Goal: Task Accomplishment & Management: Use online tool/utility

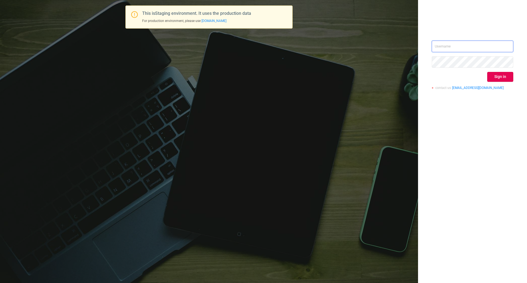
click at [455, 46] on input "text" at bounding box center [473, 47] width 82 height 12
drag, startPoint x: 466, startPoint y: 44, endPoint x: 429, endPoint y: 44, distance: 36.8
click at [429, 44] on div "[PERSON_NAME] Sign in contact us [EMAIL_ADDRESS][DOMAIN_NAME]" at bounding box center [472, 141] width 109 height 283
type input "[EMAIL_ADDRESS][DOMAIN_NAME]"
click at [506, 76] on button "Sign in" at bounding box center [500, 77] width 26 height 10
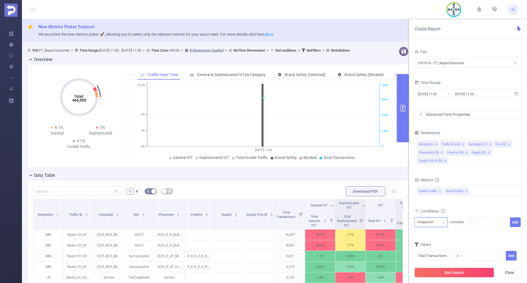
click at [441, 219] on div "Integration" at bounding box center [431, 222] width 27 height 9
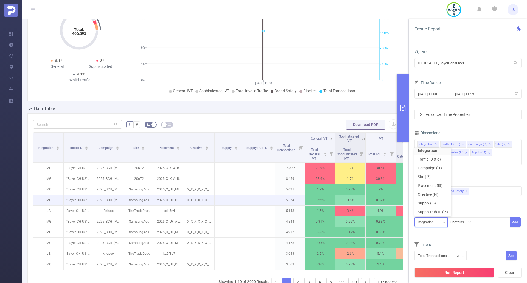
scroll to position [82, 0]
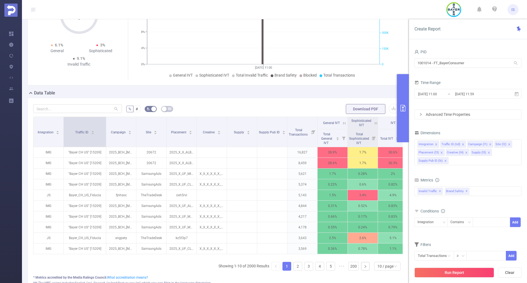
drag, startPoint x: 93, startPoint y: 136, endPoint x: 105, endPoint y: 138, distance: 12.5
click at [105, 138] on span at bounding box center [106, 132] width 3 height 30
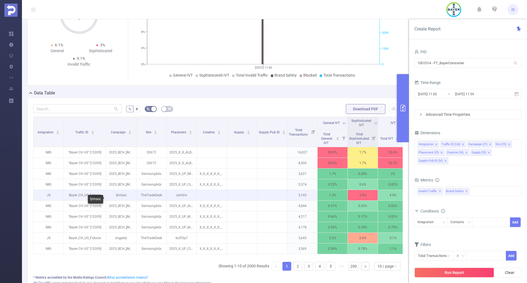
click at [123, 200] on p "fjnhsoc" at bounding box center [121, 195] width 30 height 10
copy p "fjnhsoc"
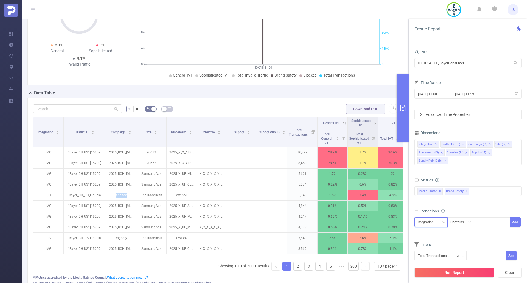
click at [432, 222] on div "Integration" at bounding box center [428, 222] width 20 height 9
click at [429, 166] on li "Campaign (l1)" at bounding box center [433, 168] width 37 height 9
click at [482, 220] on div at bounding box center [492, 222] width 32 height 9
paste input "fjnhsoc"
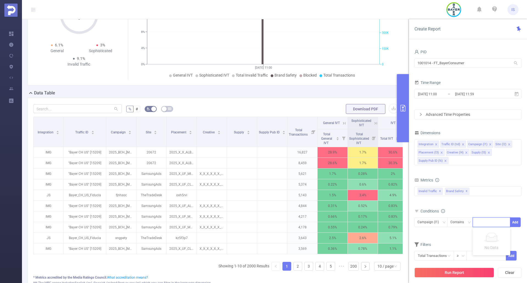
type input "fjnhsoc"
click at [500, 234] on li "fjnhsoc" at bounding box center [492, 233] width 38 height 9
click at [515, 224] on button "Add" at bounding box center [515, 222] width 11 height 10
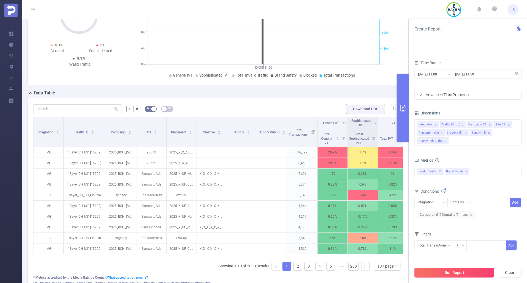
click at [458, 272] on button "Run Report" at bounding box center [455, 273] width 80 height 10
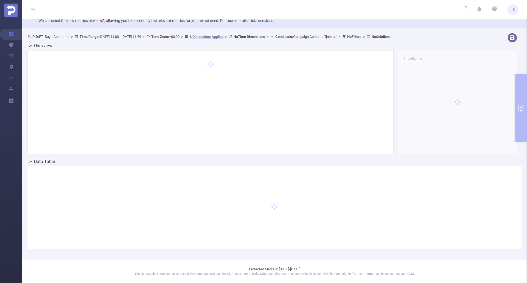
scroll to position [14, 0]
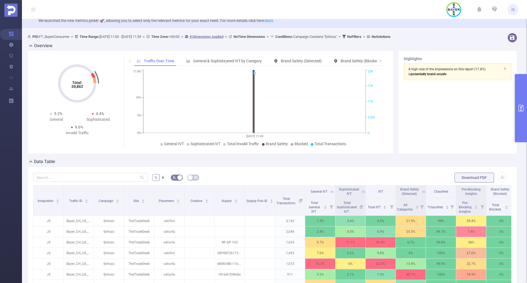
click at [524, 114] on button "primary" at bounding box center [521, 108] width 12 height 68
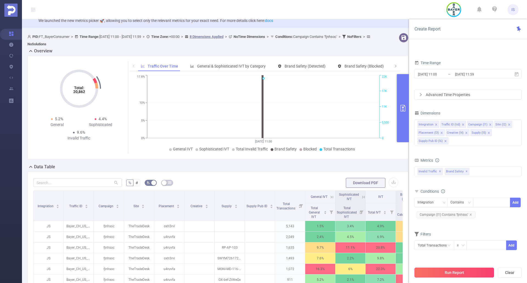
click at [465, 273] on button "Run Report" at bounding box center [455, 273] width 80 height 10
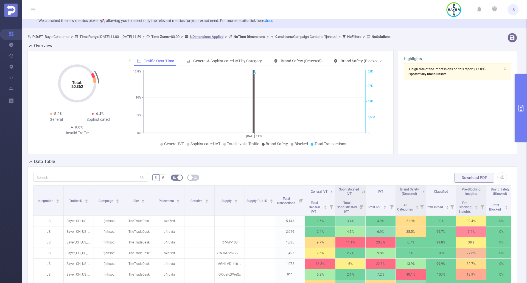
click at [521, 103] on button "primary" at bounding box center [521, 108] width 12 height 68
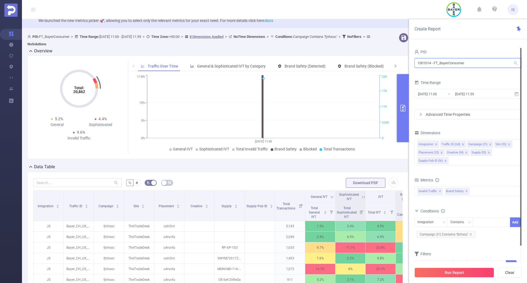
drag, startPoint x: 475, startPoint y: 61, endPoint x: 393, endPoint y: 62, distance: 82.6
click at [393, 62] on section "PID: FT_BayerConsumer > Time Range: [DATE] 11:00 - [DATE] 11:59 > Time Zone: +0…" at bounding box center [274, 212] width 505 height 362
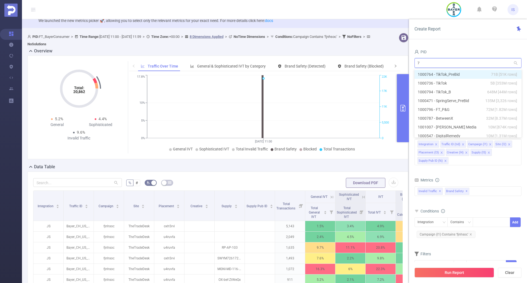
type input "73"
click at [462, 74] on li "1000736 - TikTok 5B [353M rows]" at bounding box center [468, 74] width 107 height 9
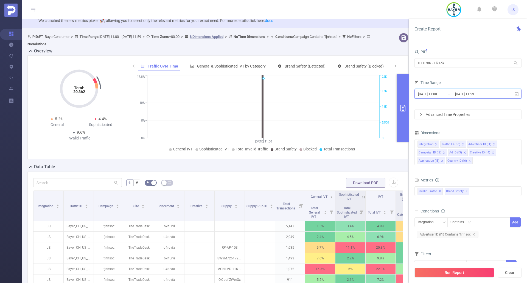
click at [517, 94] on icon at bounding box center [516, 94] width 5 height 5
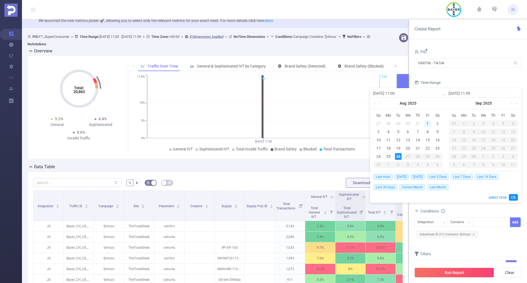
click at [428, 123] on div "1" at bounding box center [427, 123] width 7 height 7
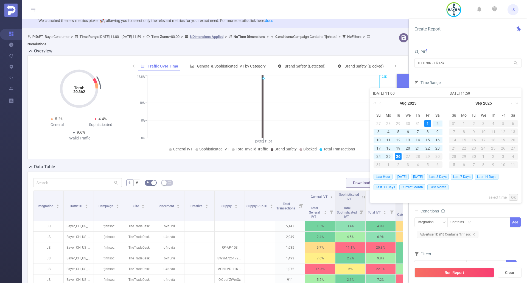
click at [400, 153] on div "26" at bounding box center [398, 156] width 7 height 7
type input "[DATE] 11:00"
click at [514, 197] on link "Ok" at bounding box center [513, 197] width 9 height 7
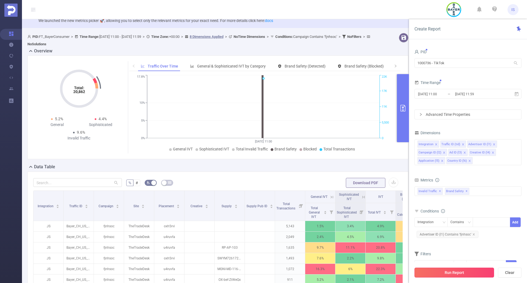
click at [466, 270] on button "Run Report" at bounding box center [455, 273] width 80 height 10
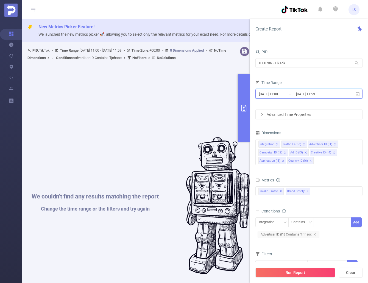
click at [357, 94] on icon at bounding box center [358, 94] width 4 height 4
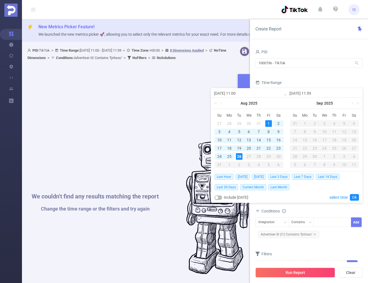
click at [219, 156] on div "24" at bounding box center [219, 156] width 7 height 7
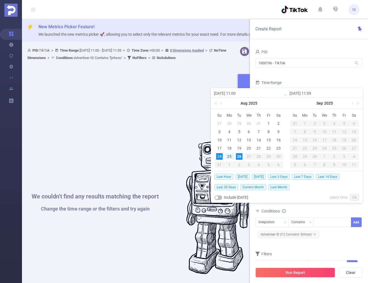
click at [239, 156] on div "26" at bounding box center [239, 156] width 7 height 7
type input "[DATE] 11:00"
click at [356, 199] on link "Ok" at bounding box center [354, 197] width 9 height 7
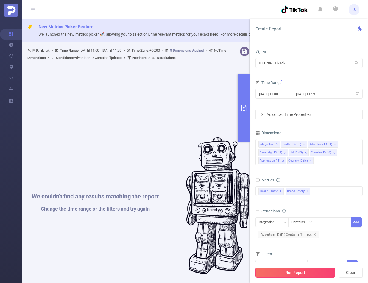
click at [310, 274] on button "Run Report" at bounding box center [295, 273] width 80 height 10
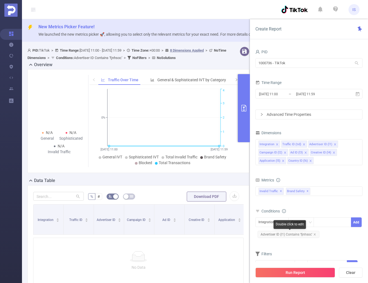
click at [316, 234] on span "Advertiser ID (l1) Contains 'fjnhsoc'" at bounding box center [289, 234] width 62 height 7
click at [315, 235] on icon "icon: close" at bounding box center [314, 234] width 3 height 3
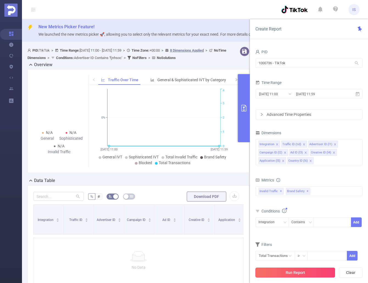
click at [306, 274] on button "Run Report" at bounding box center [295, 273] width 80 height 10
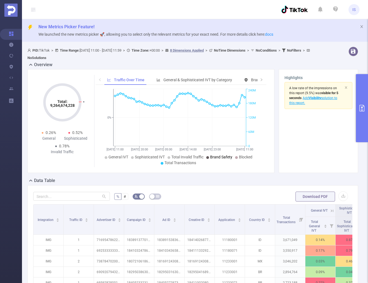
click at [361, 113] on button "primary" at bounding box center [362, 108] width 12 height 68
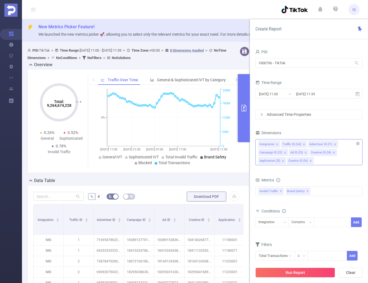
click at [303, 145] on icon "icon: close" at bounding box center [304, 144] width 3 height 3
click at [308, 145] on icon "icon: close" at bounding box center [308, 144] width 3 height 3
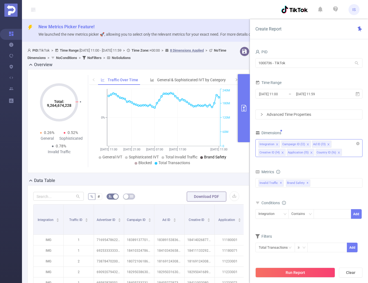
click at [308, 144] on icon "icon: close" at bounding box center [307, 144] width 3 height 3
click at [297, 147] on span at bounding box center [297, 144] width 3 height 6
click at [304, 144] on icon "icon: close" at bounding box center [305, 144] width 3 height 3
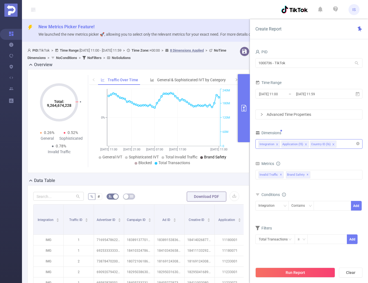
click at [306, 144] on icon "icon: close" at bounding box center [306, 144] width 3 height 3
click at [305, 145] on li "Country ID (l6)" at bounding box center [294, 144] width 26 height 7
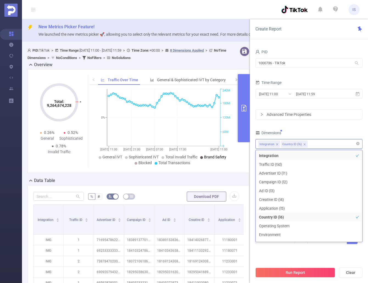
click at [304, 144] on icon "icon: close" at bounding box center [304, 144] width 3 height 3
click at [325, 123] on div "PID 1000736 - TikTok 1000736 - TikTok Time Range [DATE] 11:00 _ [DATE] 11:59 Ad…" at bounding box center [308, 149] width 107 height 203
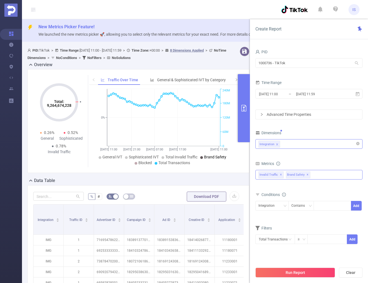
click at [303, 174] on span "Brand Safety ✕" at bounding box center [298, 174] width 24 height 7
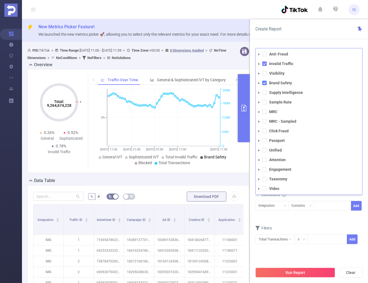
click at [264, 84] on span at bounding box center [264, 83] width 4 height 4
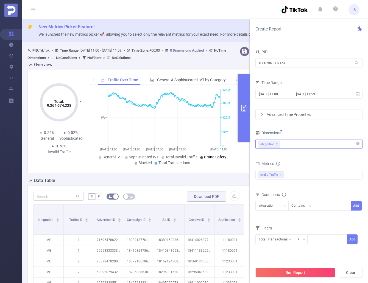
click at [315, 219] on form "Dimensions Integration Metrics total Total General IVT Data Centers Disclosed B…" at bounding box center [308, 190] width 107 height 122
click at [355, 94] on icon at bounding box center [357, 94] width 5 height 5
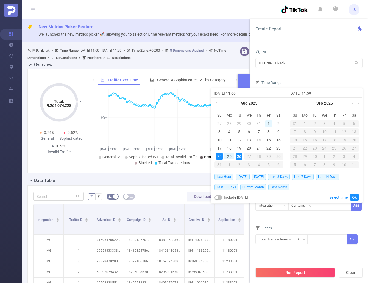
click at [269, 122] on div "1" at bounding box center [268, 123] width 7 height 7
click at [269, 133] on div "8" at bounding box center [268, 132] width 7 height 7
type input "[DATE] 11:00"
type input "[DATE] 11:59"
type input "[DATE] 11:00"
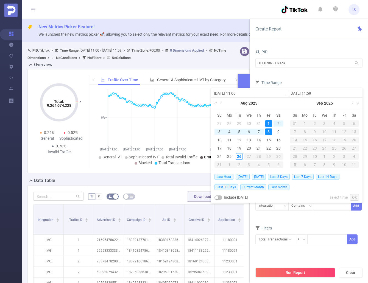
type input "[DATE] 11:59"
click at [353, 195] on link "Ok" at bounding box center [354, 197] width 9 height 7
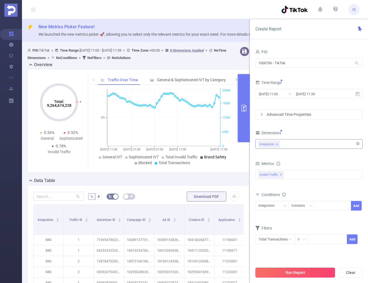
click at [298, 272] on button "Run Report" at bounding box center [295, 273] width 80 height 10
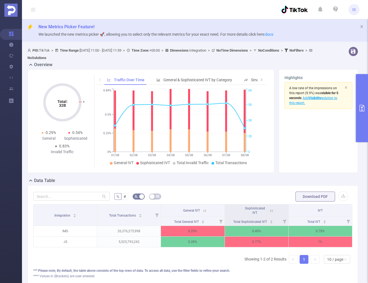
click at [365, 105] on icon "primary" at bounding box center [362, 108] width 7 height 7
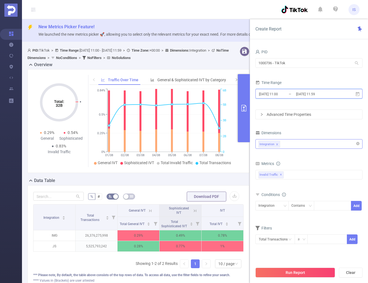
click at [358, 95] on icon at bounding box center [357, 94] width 5 height 5
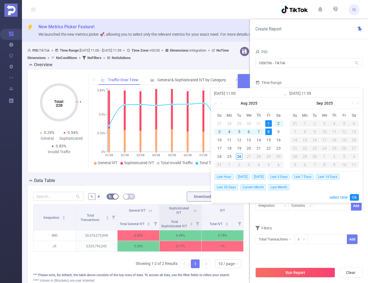
click at [268, 123] on div "1" at bounding box center [268, 123] width 7 height 7
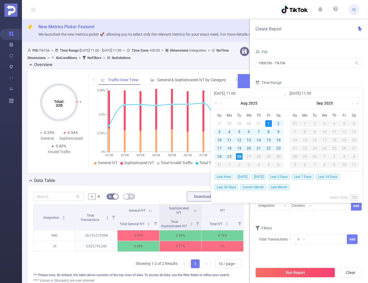
click at [241, 159] on div "26" at bounding box center [239, 156] width 7 height 7
type input "[DATE] 11:59"
click at [355, 197] on link "Ok" at bounding box center [354, 197] width 9 height 7
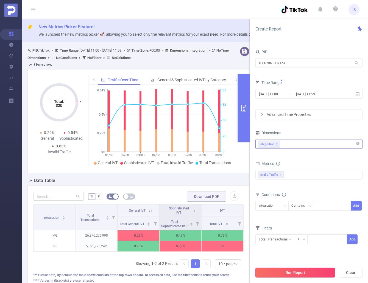
click at [304, 270] on button "Run Report" at bounding box center [295, 273] width 80 height 10
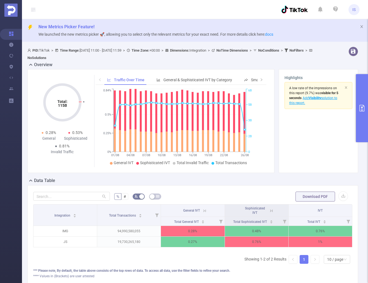
click at [362, 109] on icon "primary" at bounding box center [362, 108] width 7 height 7
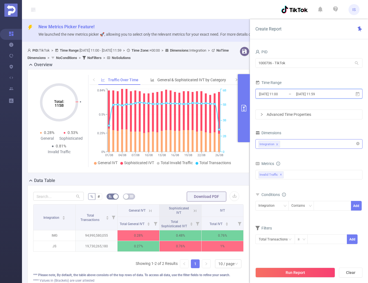
click at [358, 93] on icon at bounding box center [358, 94] width 4 height 4
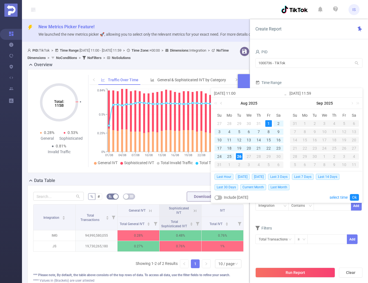
click at [222, 102] on link at bounding box center [221, 103] width 5 height 11
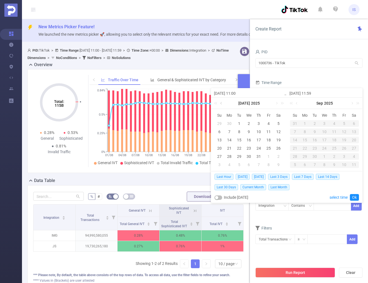
click at [222, 101] on link at bounding box center [221, 103] width 5 height 11
click at [219, 123] on div "1" at bounding box center [219, 123] width 7 height 7
click at [297, 103] on link at bounding box center [297, 103] width 5 height 11
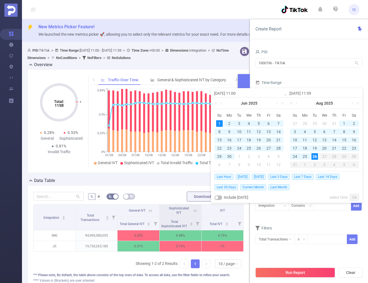
click at [315, 158] on div "26" at bounding box center [314, 156] width 7 height 7
type input "[DATE] 11:00"
click at [357, 197] on link "Ok" at bounding box center [354, 197] width 9 height 7
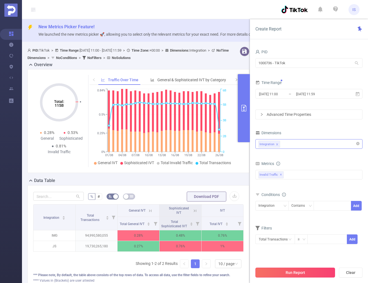
click at [306, 274] on button "Run Report" at bounding box center [295, 273] width 80 height 10
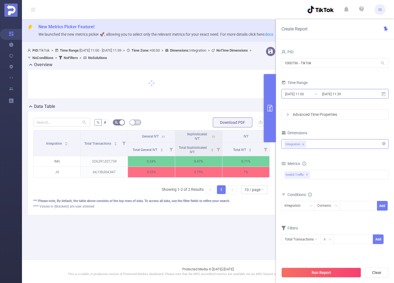
click at [359, 94] on input "[DATE] 11:59" at bounding box center [344, 93] width 44 height 7
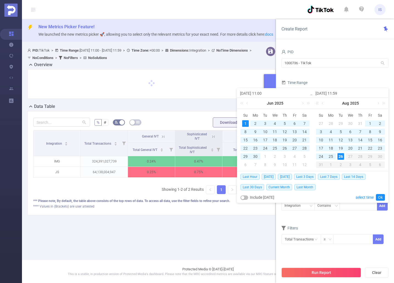
click at [344, 228] on div "Filters" at bounding box center [334, 228] width 107 height 9
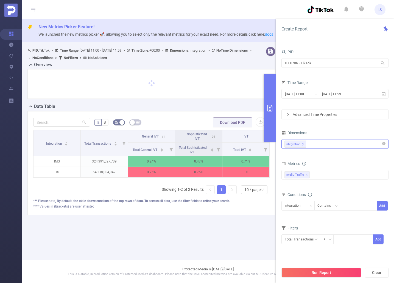
click at [272, 108] on icon "primary" at bounding box center [270, 108] width 7 height 7
click at [242, 241] on main "New Metrics Picker Feature! We launched the new metrics picker 🚀, allowing you …" at bounding box center [208, 130] width 372 height 260
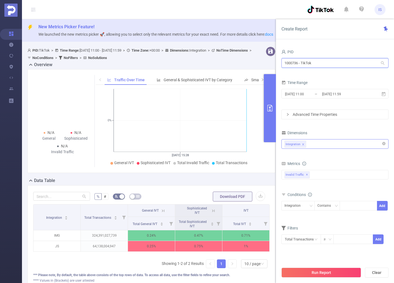
click at [336, 63] on input "1000736 - TikTok" at bounding box center [334, 63] width 107 height 10
drag, startPoint x: 335, startPoint y: 62, endPoint x: 275, endPoint y: 62, distance: 59.9
click at [275, 62] on section "PID: TikTok > Time Range: [DATE] 11:00 - [DATE] 11:59 > Time Zone: +00:00 > Dim…" at bounding box center [208, 172] width 372 height 256
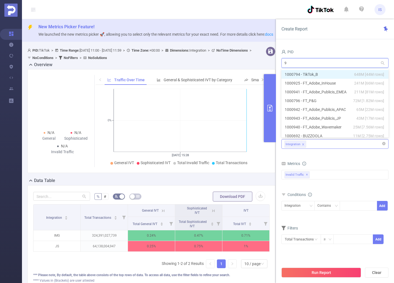
type input "94"
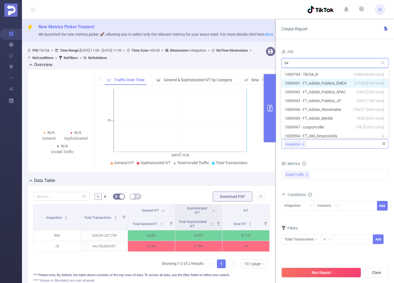
click at [320, 80] on li "1000941 - FT_Adobe_Publicis_EMEA 211M [81M rows]" at bounding box center [334, 83] width 107 height 9
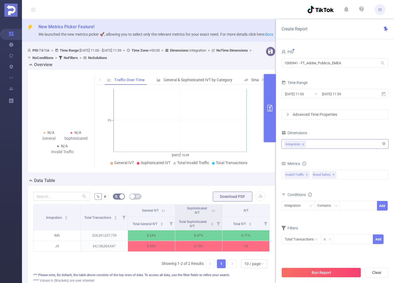
click at [342, 72] on form "PID 1000941 - FT_Adobe_Publicis_EMEA 1000941 - FT_Adobe_Publicis_EMEA Time Rang…" at bounding box center [334, 83] width 107 height 71
drag, startPoint x: 338, startPoint y: 270, endPoint x: 342, endPoint y: 269, distance: 4.5
click at [338, 270] on button "Run Report" at bounding box center [321, 273] width 80 height 10
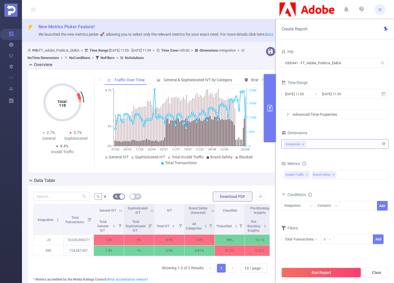
click at [320, 141] on div "Integration" at bounding box center [334, 143] width 101 height 9
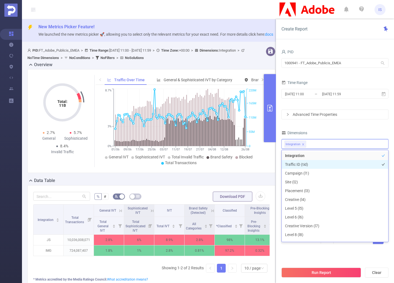
click at [309, 163] on li "Traffic ID (tid)" at bounding box center [335, 164] width 107 height 9
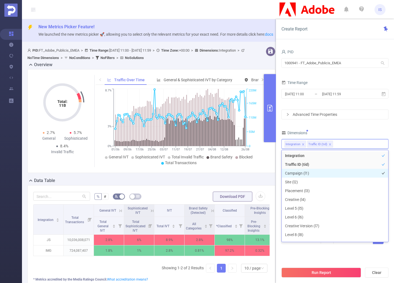
click at [305, 171] on li "Campaign (l1)" at bounding box center [335, 173] width 107 height 9
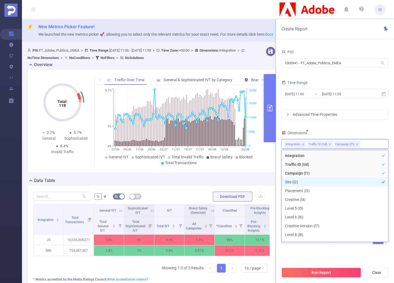
click at [291, 183] on li "Site (l2)" at bounding box center [335, 182] width 107 height 9
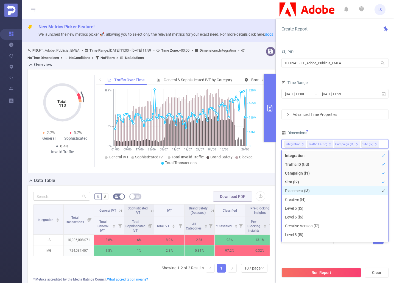
click at [298, 189] on li "Placement (l3)" at bounding box center [335, 190] width 107 height 9
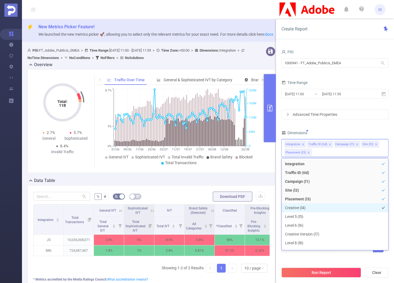
click at [292, 206] on li "Creative (l4)" at bounding box center [335, 207] width 107 height 9
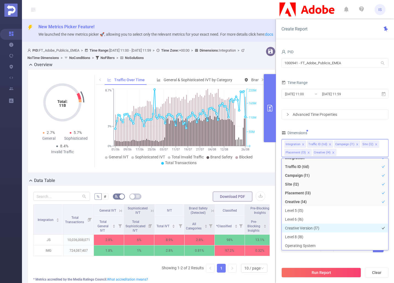
click at [306, 226] on li "Creative Version (l7)" at bounding box center [335, 228] width 107 height 9
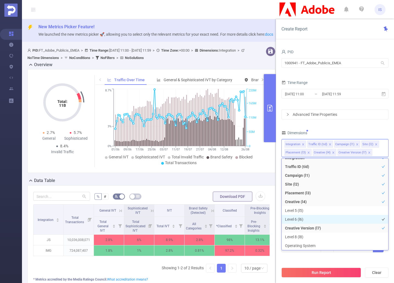
click at [304, 218] on li "Level 6 (l6)" at bounding box center [335, 219] width 107 height 9
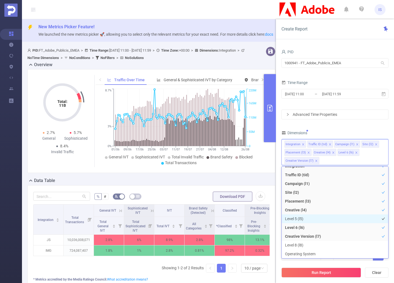
click at [301, 216] on li "Level 5 (l5)" at bounding box center [335, 218] width 107 height 9
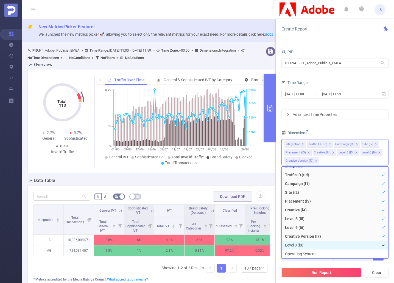
click at [317, 248] on li "Level 8 (l8)" at bounding box center [335, 245] width 107 height 9
click at [309, 249] on li "Level 8 (l8)" at bounding box center [335, 245] width 107 height 9
drag, startPoint x: 311, startPoint y: 253, endPoint x: 310, endPoint y: 248, distance: 4.7
click at [311, 253] on li "Operating System" at bounding box center [335, 254] width 107 height 9
click at [309, 246] on li "Level 8 (l8)" at bounding box center [335, 245] width 107 height 9
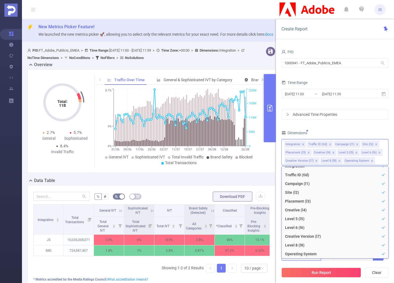
click at [313, 260] on input "text" at bounding box center [301, 256] width 40 height 10
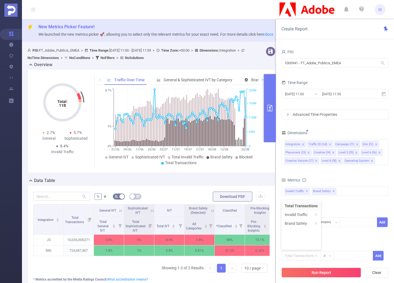
click at [340, 238] on form "Dimensions Integration Traffic ID (tid) Campaign (l1) Site (l2) Placement (l3) …" at bounding box center [334, 198] width 107 height 139
click at [353, 189] on div "Invalid Traffic ✕ Anti-Fraud Invalid Traffic Visibility Brand Safety Supply Int…" at bounding box center [334, 191] width 107 height 10
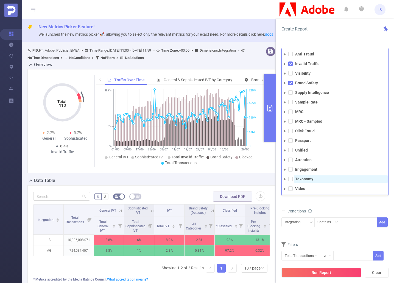
click at [301, 178] on strong "Taxonomy" at bounding box center [304, 179] width 18 height 4
click at [325, 272] on button "Run Report" at bounding box center [321, 273] width 80 height 10
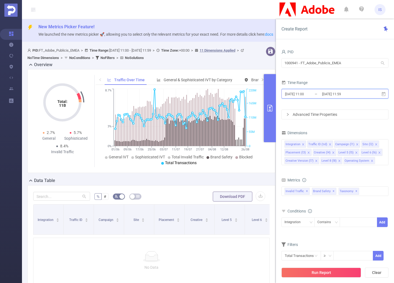
click at [384, 94] on icon at bounding box center [383, 94] width 5 height 5
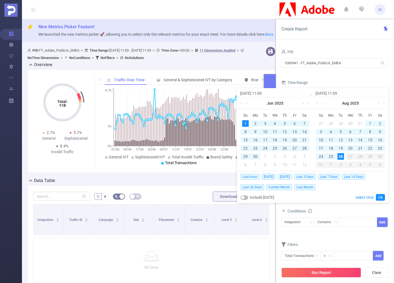
click at [303, 103] on link at bounding box center [302, 103] width 5 height 11
click at [303, 103] on div "[DATE]" at bounding box center [275, 103] width 76 height 11
click at [263, 121] on div "1" at bounding box center [265, 123] width 7 height 7
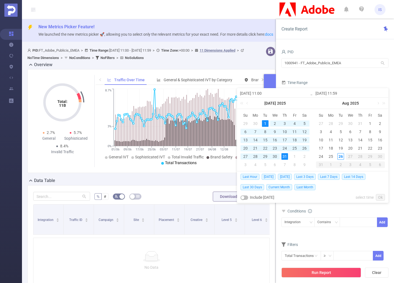
click at [286, 155] on div "31" at bounding box center [284, 156] width 7 height 7
type input "[DATE] 11:00"
type input "[DATE] 11:59"
type input "[DATE] 11:00"
type input "[DATE] 11:59"
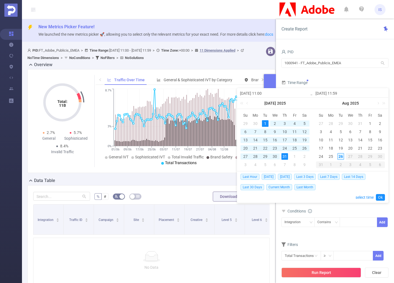
click at [342, 155] on div "26" at bounding box center [340, 156] width 7 height 7
click at [266, 123] on div "1" at bounding box center [265, 123] width 7 height 7
type input "[DATE] 11:59"
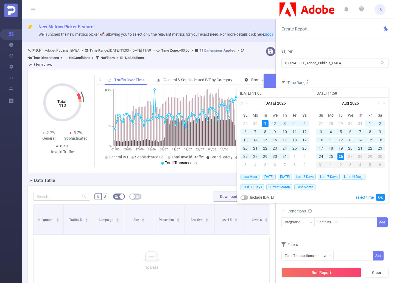
click at [341, 155] on div "26" at bounding box center [340, 156] width 7 height 7
click at [266, 122] on div "1" at bounding box center [265, 123] width 7 height 7
click at [382, 194] on div "Last Hour [DATE] [DATE] Last 3 Days Last 7 Days Last 14 Days Last 30 Days Curre…" at bounding box center [313, 186] width 144 height 31
click at [381, 196] on link "Ok" at bounding box center [380, 197] width 9 height 7
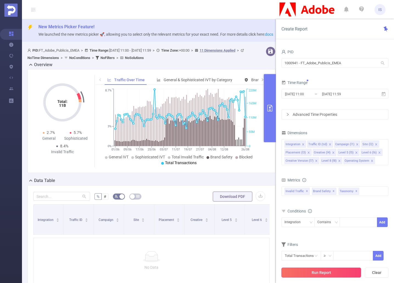
click at [337, 272] on button "Run Report" at bounding box center [321, 273] width 80 height 10
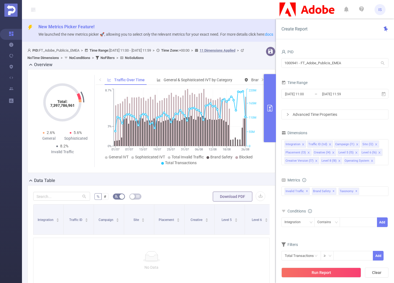
click at [371, 161] on icon "icon: close" at bounding box center [372, 161] width 3 height 3
click at [338, 161] on icon "icon: close" at bounding box center [339, 161] width 2 height 2
click at [316, 160] on icon "icon: close" at bounding box center [316, 161] width 3 height 3
click at [378, 152] on icon "icon: close" at bounding box center [379, 153] width 2 height 2
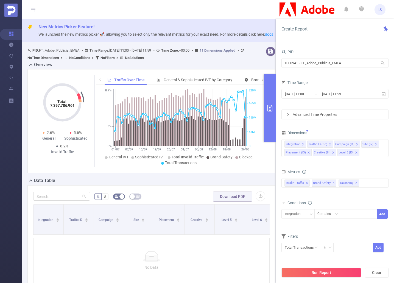
click at [355, 152] on icon "icon: close" at bounding box center [356, 153] width 2 height 2
click at [333, 152] on icon "icon: close" at bounding box center [333, 152] width 3 height 3
click at [309, 154] on icon "icon: close" at bounding box center [308, 152] width 3 height 3
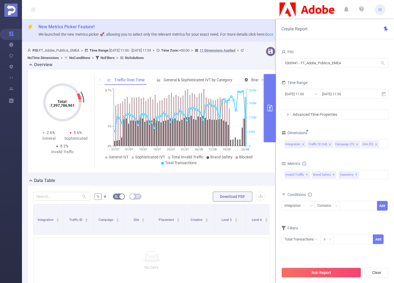
click at [375, 144] on icon "icon: close" at bounding box center [376, 144] width 3 height 3
click at [322, 270] on button "Run Report" at bounding box center [321, 273] width 80 height 10
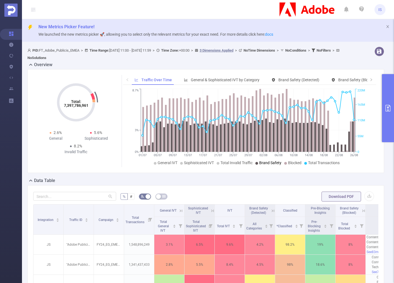
click at [388, 100] on button "primary" at bounding box center [388, 108] width 12 height 68
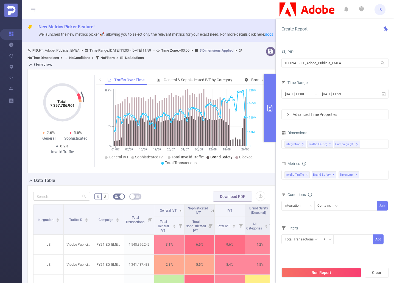
click at [268, 110] on icon "primary" at bounding box center [270, 108] width 7 height 7
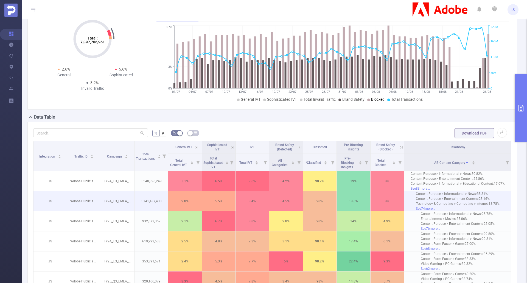
scroll to position [22, 0]
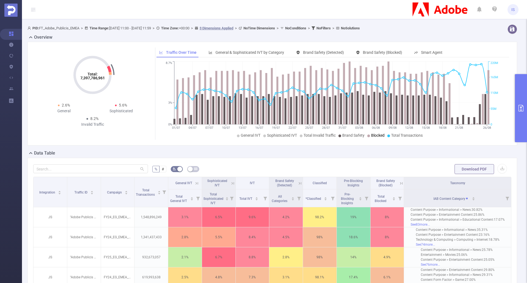
click at [521, 104] on button "primary" at bounding box center [521, 108] width 12 height 68
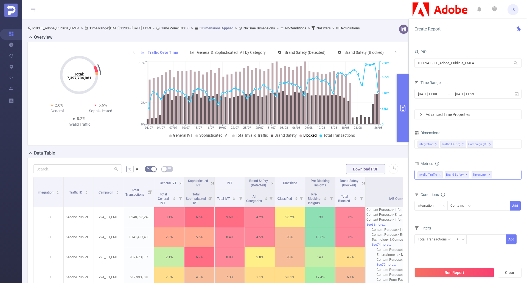
click at [466, 174] on span "✕" at bounding box center [467, 175] width 2 height 7
click at [463, 175] on span "✕" at bounding box center [463, 175] width 2 height 7
click at [462, 143] on icon "icon: close" at bounding box center [463, 144] width 3 height 3
click at [464, 144] on li "Campaign (l1)" at bounding box center [453, 144] width 26 height 7
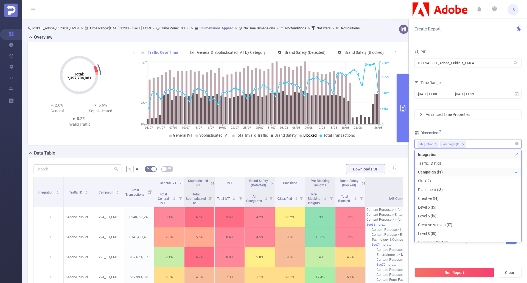
click at [462, 143] on icon "icon: close" at bounding box center [463, 144] width 3 height 3
click at [477, 127] on div "PID 1000941 - FT_Adobe_Publicis_EMEA 1000941 - FT_Adobe_Publicis_EMEA Time Rang…" at bounding box center [468, 149] width 107 height 203
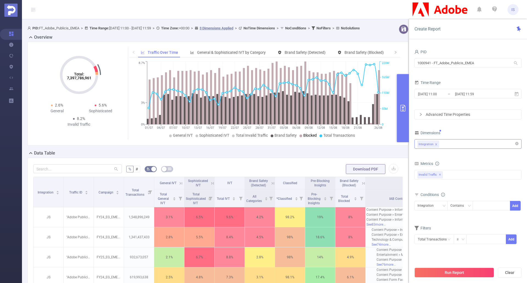
click at [456, 144] on div "Integration" at bounding box center [468, 143] width 101 height 9
click at [463, 132] on div "Dimensions" at bounding box center [468, 133] width 107 height 9
click at [462, 177] on div "Invalid Traffic ✕ Anti-Fraud Invalid Traffic Visibility Brand Safety Supply Int…" at bounding box center [468, 175] width 107 height 10
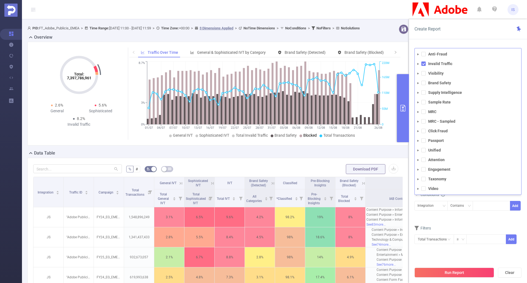
click at [424, 56] on span at bounding box center [423, 54] width 4 height 4
click at [480, 219] on form "Dimensions Integration Metrics total Total General IVT Data Centers Disclosed B…" at bounding box center [468, 190] width 107 height 122
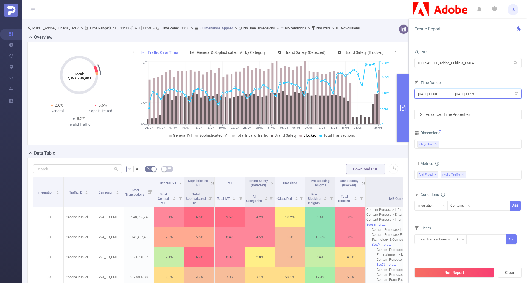
click at [517, 96] on icon at bounding box center [517, 94] width 4 height 4
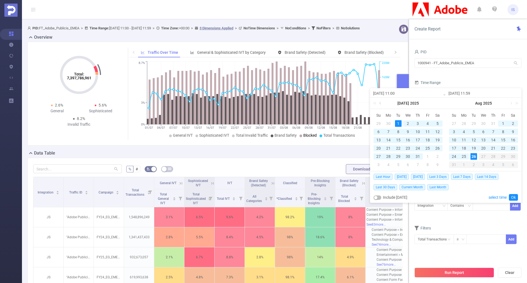
click at [382, 102] on link at bounding box center [380, 103] width 5 height 11
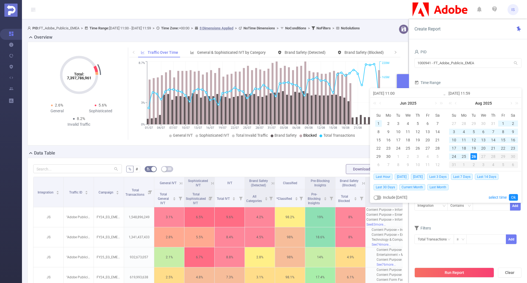
click at [378, 124] on div "1" at bounding box center [378, 123] width 7 height 7
click at [472, 155] on div "26" at bounding box center [474, 156] width 7 height 7
type input "[DATE] 11:00"
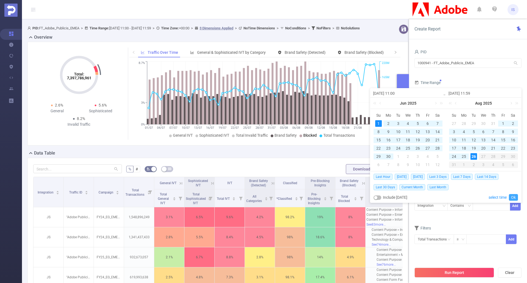
click at [516, 196] on link "Ok" at bounding box center [513, 197] width 9 height 7
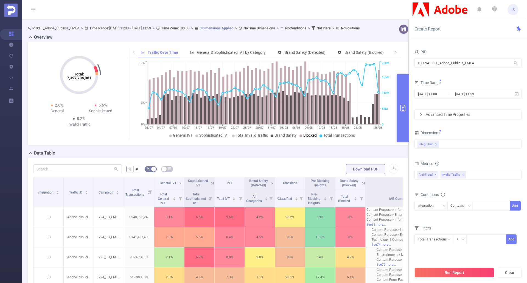
click at [459, 272] on button "Run Report" at bounding box center [455, 273] width 80 height 10
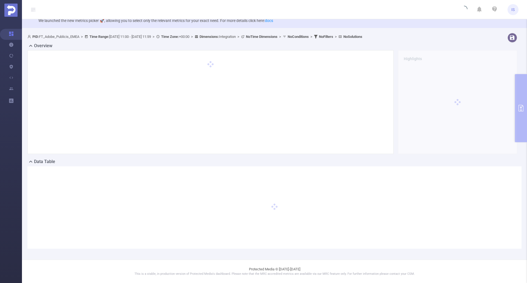
scroll to position [14, 0]
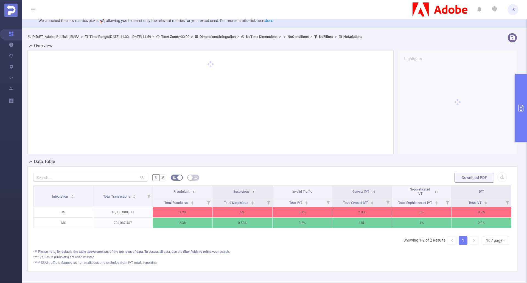
scroll to position [22, 0]
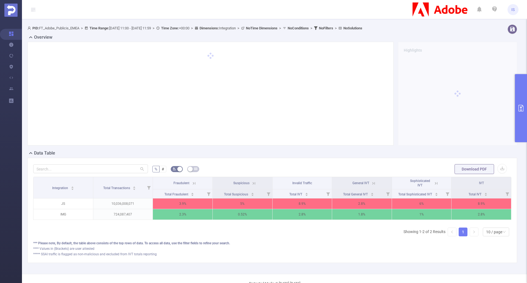
click at [518, 88] on button "primary" at bounding box center [521, 108] width 12 height 68
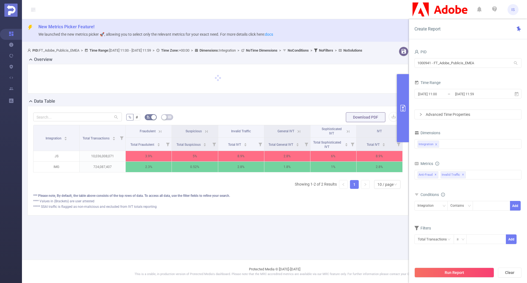
scroll to position [0, 0]
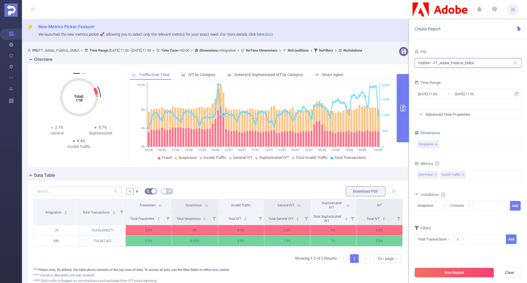
drag, startPoint x: 386, startPoint y: 66, endPoint x: 376, endPoint y: 66, distance: 10.7
click at [376, 66] on section "PID: FT_Adobe_Publicis_EMEA > Time Range: [DATE] 11:00 - [DATE] 11:59 > Time Zo…" at bounding box center [274, 172] width 505 height 256
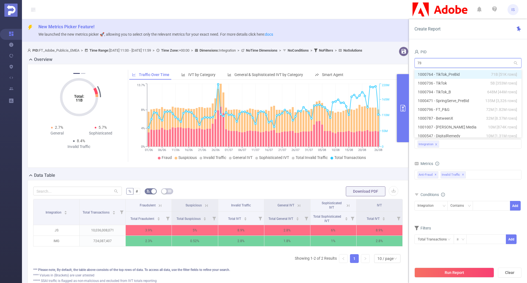
type input "736"
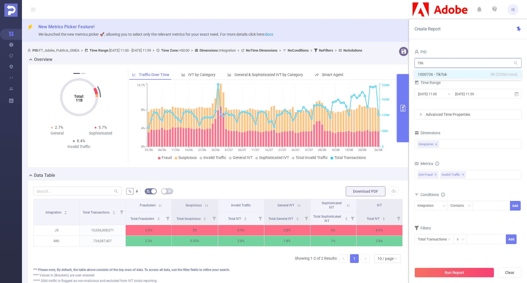
click at [457, 71] on li "1000736 - TikTok 5B [353M rows]" at bounding box center [468, 74] width 107 height 9
click at [455, 222] on form "Dimensions Integration Metrics total Total General IVT Data Centers Disclosed B…" at bounding box center [468, 190] width 107 height 122
click at [460, 271] on button "Run Report" at bounding box center [455, 273] width 80 height 10
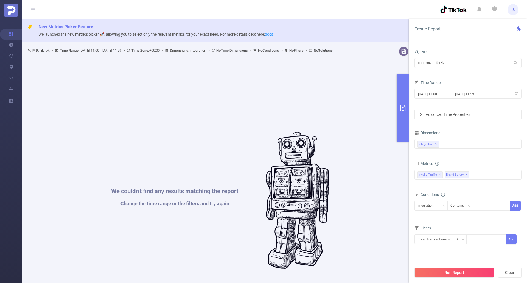
drag, startPoint x: 276, startPoint y: 95, endPoint x: 394, endPoint y: 178, distance: 143.7
click at [393, 178] on div "We couldn't find any results matching the report Change the time range or the f…" at bounding box center [220, 200] width 380 height 283
click at [466, 175] on span "✕" at bounding box center [467, 175] width 2 height 7
click at [466, 175] on div "Anti-Fraud Invalid Traffic Visibility Brand Safety Supply Intelligence Sample R…" at bounding box center [468, 175] width 107 height 10
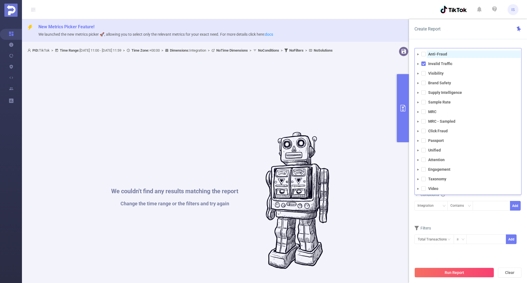
click at [435, 54] on strong "Anti-Fraud" at bounding box center [437, 54] width 19 height 4
click at [472, 223] on form "Dimensions Integration Metrics total Total General IVT Data Centers Disclosed B…" at bounding box center [468, 190] width 107 height 122
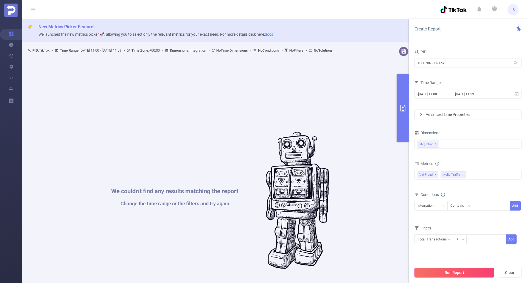
click at [462, 272] on button "Run Report" at bounding box center [455, 273] width 80 height 10
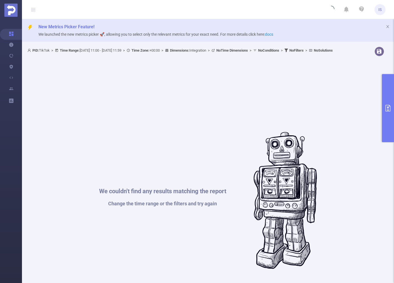
click at [385, 113] on button "primary" at bounding box center [388, 108] width 12 height 68
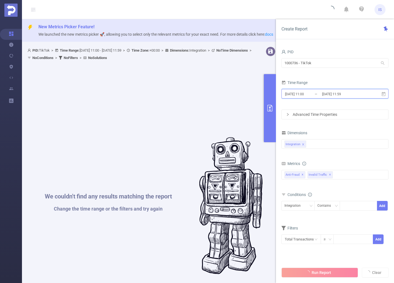
click at [385, 95] on icon at bounding box center [383, 94] width 5 height 5
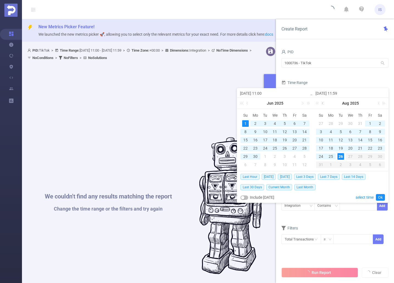
click at [323, 103] on link at bounding box center [323, 103] width 5 height 11
click at [361, 155] on div "31" at bounding box center [360, 156] width 7 height 7
click at [247, 121] on div "1" at bounding box center [245, 123] width 7 height 7
type input "[DATE] 11:59"
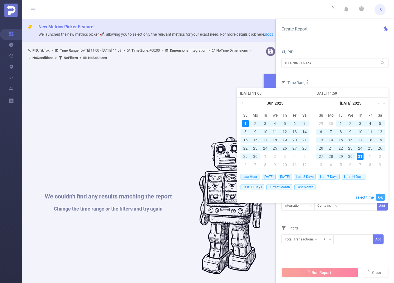
click at [379, 197] on link "Ok" at bounding box center [380, 197] width 9 height 7
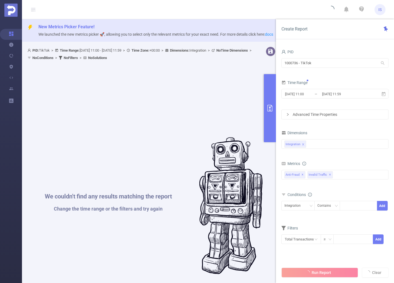
click at [339, 271] on div "Run Report Clear" at bounding box center [335, 272] width 118 height 21
click at [326, 274] on button "Run Report" at bounding box center [321, 273] width 80 height 10
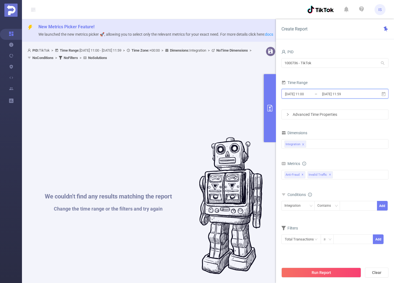
click at [386, 95] on icon at bounding box center [383, 94] width 5 height 5
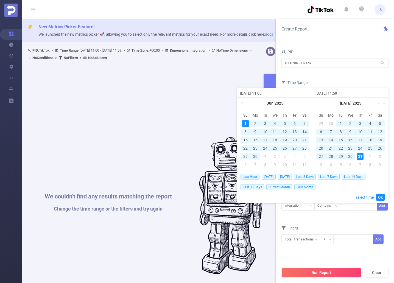
click at [242, 121] on td "1" at bounding box center [246, 123] width 10 height 8
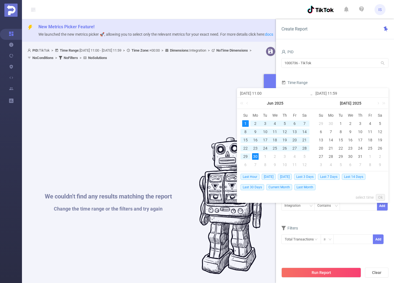
click at [257, 154] on div "30" at bounding box center [255, 156] width 7 height 7
type input "[DATE] 11:59"
click at [382, 195] on link "Ok" at bounding box center [380, 197] width 9 height 7
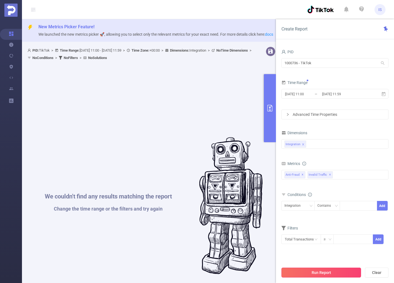
click at [340, 272] on button "Run Report" at bounding box center [321, 273] width 80 height 10
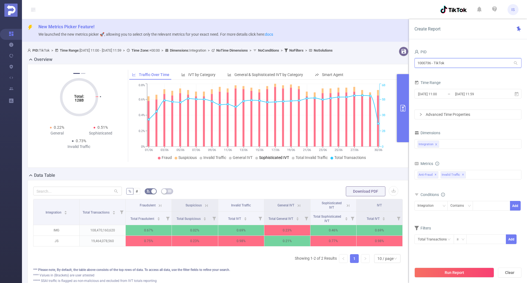
click at [464, 65] on input "1000736 - TikTok" at bounding box center [468, 63] width 107 height 10
click at [469, 56] on div "PID" at bounding box center [468, 52] width 107 height 9
click at [466, 174] on span "✕" at bounding box center [467, 175] width 2 height 7
click at [518, 92] on icon at bounding box center [517, 94] width 4 height 4
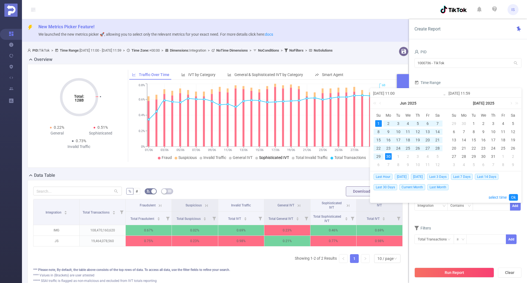
click at [380, 122] on div "1" at bounding box center [378, 123] width 7 height 7
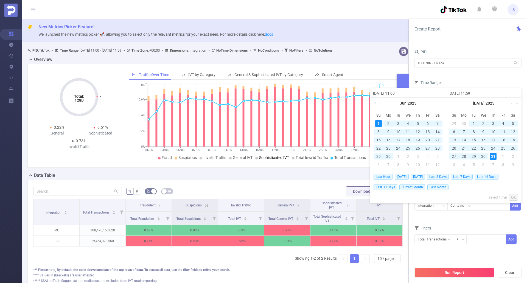
click at [491, 155] on div "31" at bounding box center [493, 156] width 7 height 7
type input "[DATE] 11:59"
click at [513, 193] on div "Last Hour [DATE] [DATE] Last 3 Days Last 7 Days Last 14 Days Last 30 Days Curre…" at bounding box center [446, 186] width 144 height 31
click at [514, 197] on link "Ok" at bounding box center [513, 197] width 9 height 7
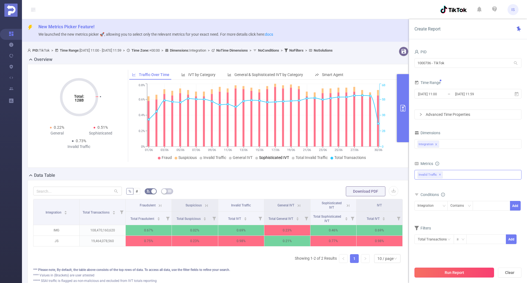
click at [463, 272] on button "Run Report" at bounding box center [455, 273] width 80 height 10
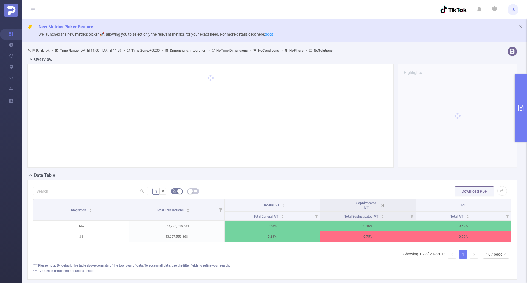
click at [520, 110] on icon "primary" at bounding box center [521, 108] width 7 height 7
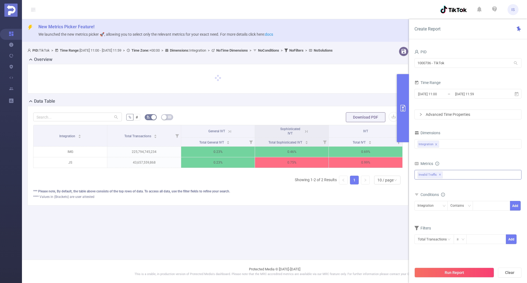
click at [403, 95] on button "primary" at bounding box center [403, 108] width 12 height 68
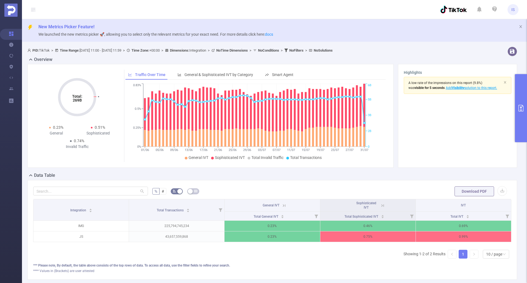
drag, startPoint x: 525, startPoint y: 99, endPoint x: 521, endPoint y: 100, distance: 4.3
click at [525, 99] on button "primary" at bounding box center [521, 108] width 12 height 68
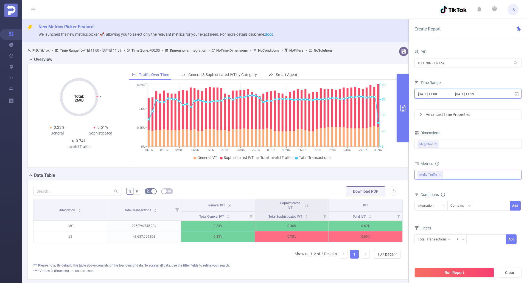
click at [517, 92] on icon at bounding box center [517, 94] width 4 height 4
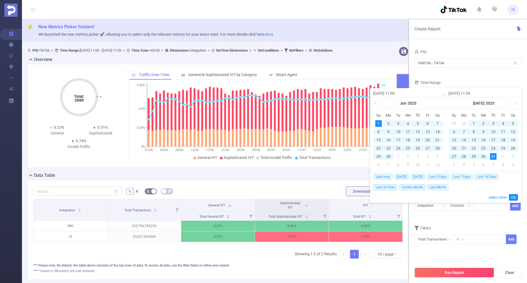
click at [379, 121] on div "1" at bounding box center [378, 123] width 7 height 7
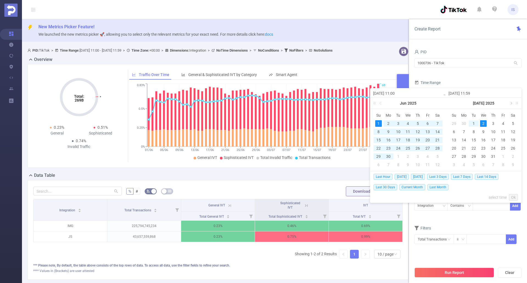
click at [510, 103] on link at bounding box center [511, 103] width 5 height 11
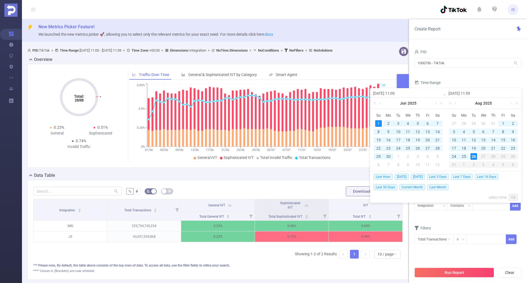
click at [475, 155] on div "26" at bounding box center [474, 156] width 7 height 7
type input "[DATE] 11:59"
click at [514, 197] on link "Ok" at bounding box center [513, 197] width 9 height 7
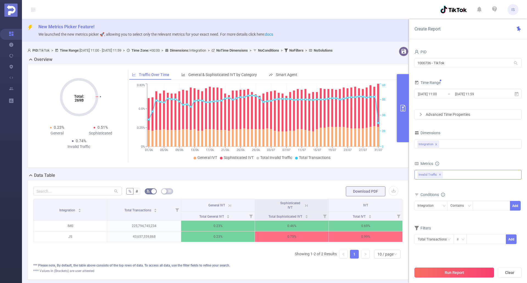
click at [460, 271] on button "Run Report" at bounding box center [455, 273] width 80 height 10
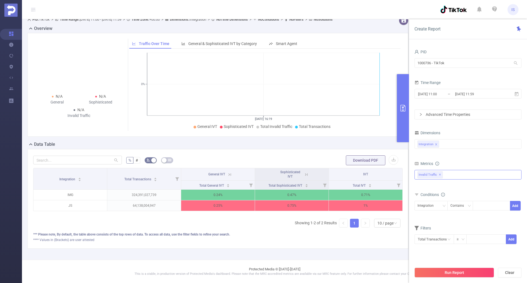
scroll to position [13, 0]
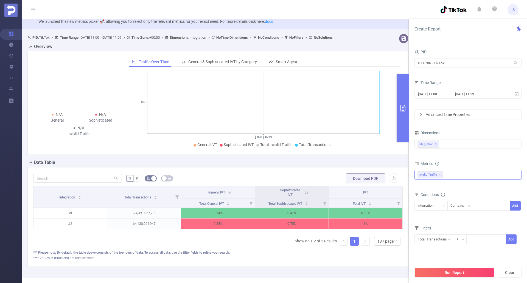
click at [457, 175] on div "Anti-Fraud Invalid Traffic Visibility Brand Safety Supply Intelligence Sample R…" at bounding box center [468, 175] width 107 height 10
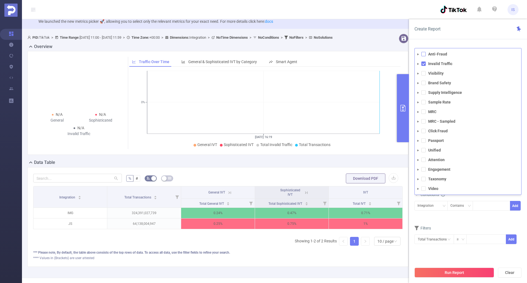
click at [424, 56] on span at bounding box center [423, 54] width 4 height 4
click at [480, 220] on form "Dimensions Integration Metrics total Total General IVT Data Centers Disclosed B…" at bounding box center [468, 190] width 107 height 122
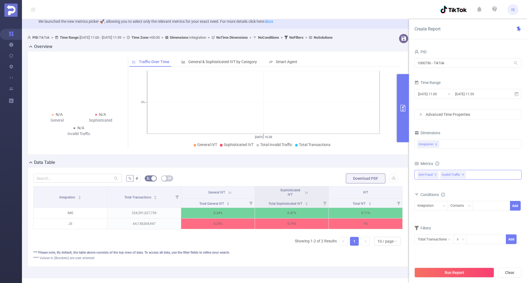
click at [462, 174] on span "✕" at bounding box center [463, 175] width 2 height 7
click at [459, 183] on div "total Total General IVT Data Centers Disclosed Bots Known Crawlers Irregular Ac…" at bounding box center [468, 178] width 107 height 16
click at [447, 271] on button "Run Report" at bounding box center [455, 273] width 80 height 10
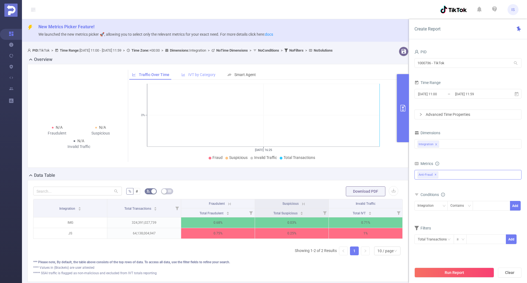
click at [208, 77] on span "IVT by Category" at bounding box center [201, 74] width 27 height 4
drag, startPoint x: 155, startPoint y: 76, endPoint x: 161, endPoint y: 81, distance: 7.8
click at [155, 76] on div "Traffic Over Time" at bounding box center [149, 75] width 41 height 10
drag, startPoint x: 469, startPoint y: 63, endPoint x: 376, endPoint y: 65, distance: 92.8
click at [376, 65] on section "PID: TikTok > Time Range: [DATE] 11:00 - [DATE] 11:59 > Time Zone: +00:00 > Dim…" at bounding box center [274, 168] width 505 height 248
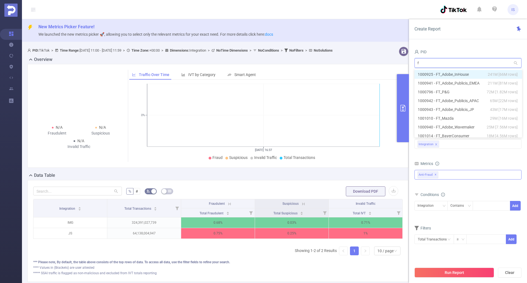
type input "ft"
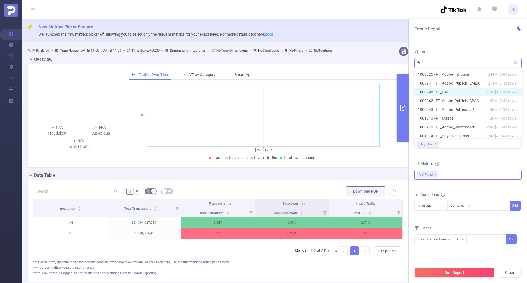
click at [454, 92] on li "1000796 - FT_P&G 72M [1.82M rows]" at bounding box center [469, 92] width 108 height 9
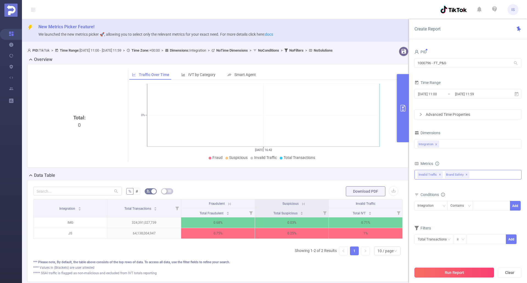
click at [460, 272] on button "Run Report" at bounding box center [455, 273] width 80 height 10
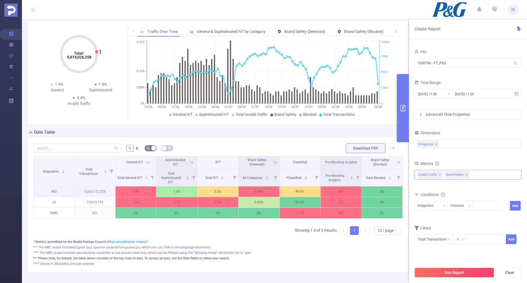
scroll to position [55, 0]
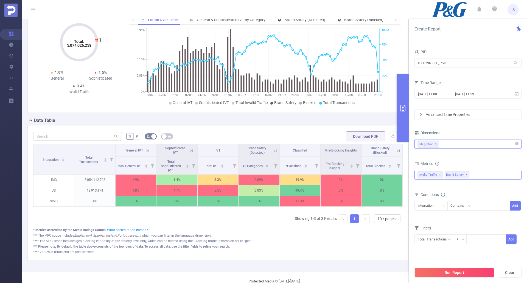
click at [451, 145] on div "Integration" at bounding box center [468, 143] width 101 height 9
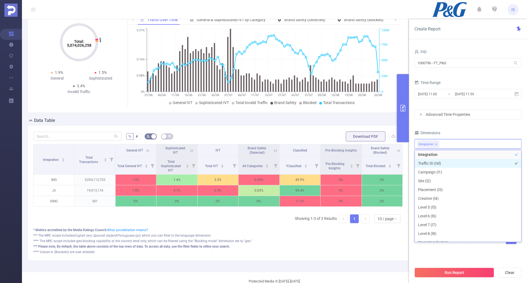
click at [434, 163] on li "Traffic ID (tid)" at bounding box center [468, 163] width 107 height 9
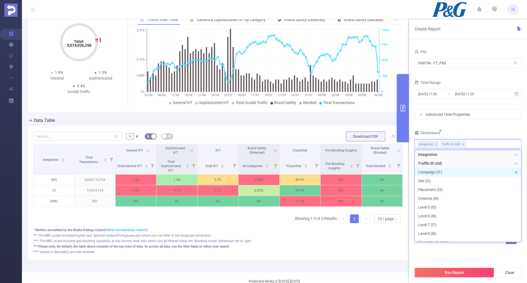
click at [431, 172] on li "Campaign (l1)" at bounding box center [468, 172] width 107 height 9
click at [426, 182] on li "Site (l2)" at bounding box center [468, 181] width 107 height 9
click at [431, 190] on li "Placement (l3)" at bounding box center [468, 189] width 107 height 9
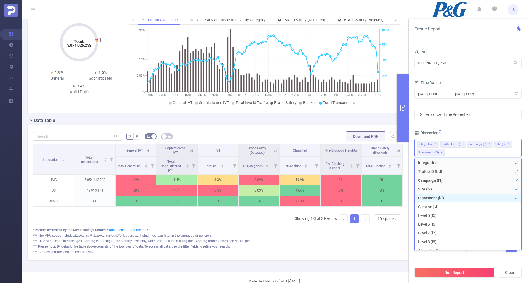
click at [430, 197] on li "Placement (l3)" at bounding box center [468, 198] width 107 height 9
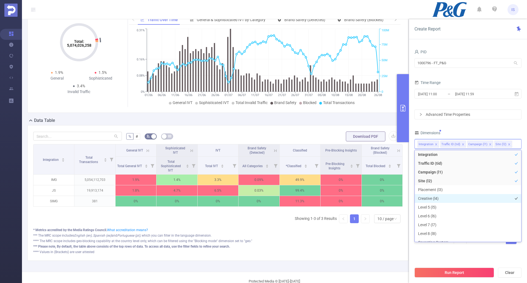
click at [432, 197] on li "Creative (l4)" at bounding box center [468, 198] width 107 height 9
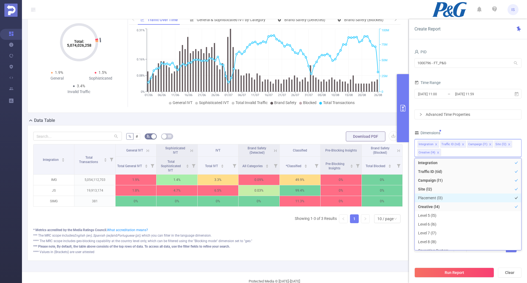
click at [429, 199] on li "Placement (l3)" at bounding box center [468, 198] width 107 height 9
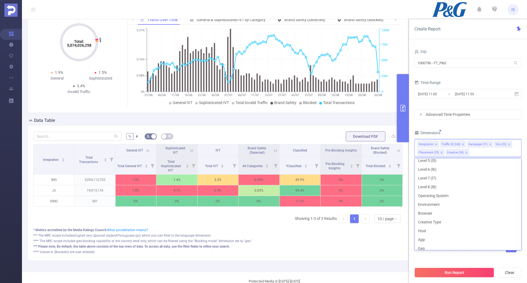
scroll to position [59, 0]
click at [440, 258] on div "Filters Total Transactions ≥ Add" at bounding box center [468, 246] width 107 height 27
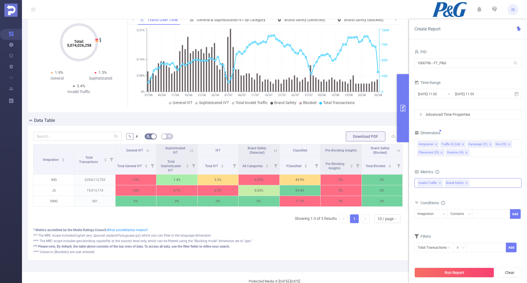
click at [476, 181] on div "Anti-Fraud Invalid Traffic Visibility Brand Safety Supply Intelligence Sample R…" at bounding box center [468, 183] width 107 height 10
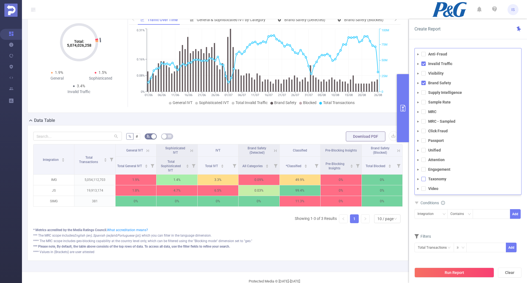
click at [424, 177] on span at bounding box center [423, 179] width 4 height 4
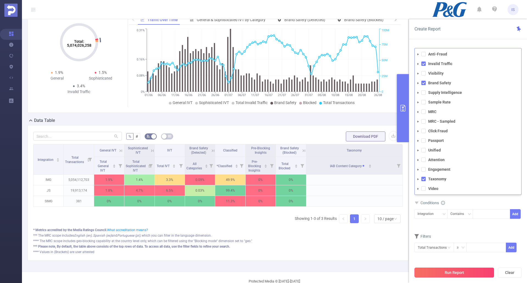
click at [466, 274] on button "Run Report" at bounding box center [455, 273] width 80 height 10
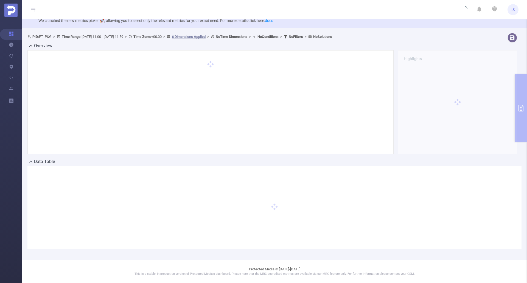
scroll to position [14, 0]
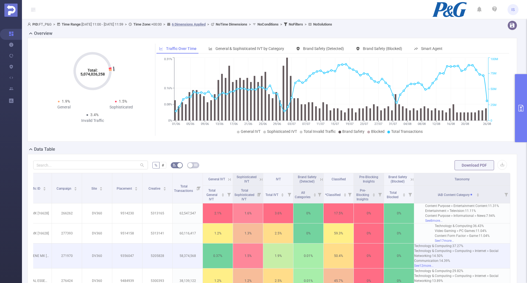
scroll to position [14, 0]
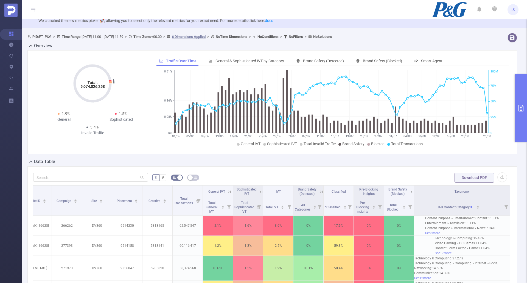
click at [520, 116] on button "primary" at bounding box center [521, 108] width 12 height 68
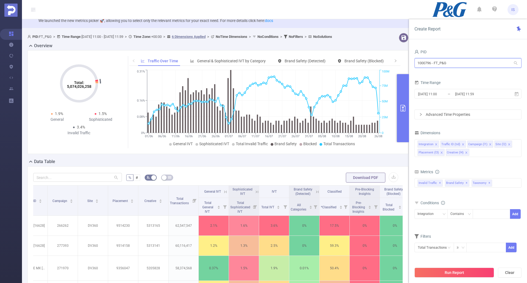
click at [457, 62] on input "1000796 - FT_P&G" at bounding box center [468, 63] width 107 height 10
drag, startPoint x: 458, startPoint y: 63, endPoint x: 418, endPoint y: 66, distance: 39.9
click at [418, 66] on input "1000796 - FT_P&G" at bounding box center [468, 63] width 107 height 10
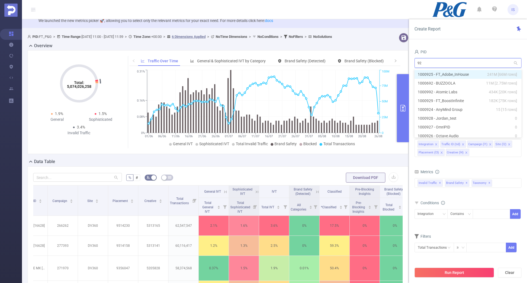
type input "925"
click at [462, 71] on li "1000925 - FT_Adobe_InHouse 241M [66M rows]" at bounding box center [468, 74] width 107 height 9
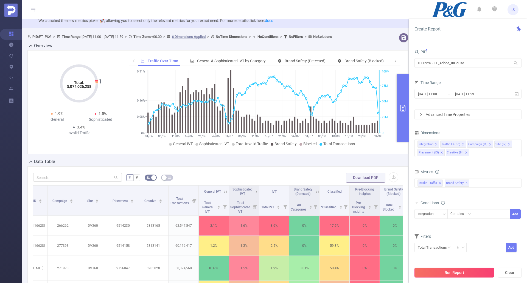
click at [456, 274] on button "Run Report" at bounding box center [455, 273] width 80 height 10
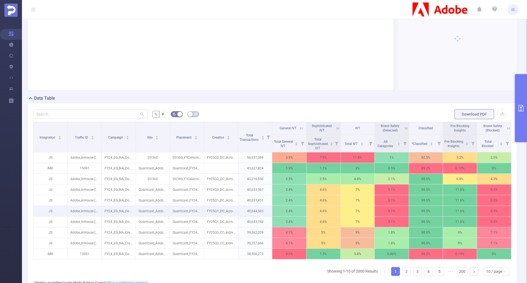
scroll to position [96, 0]
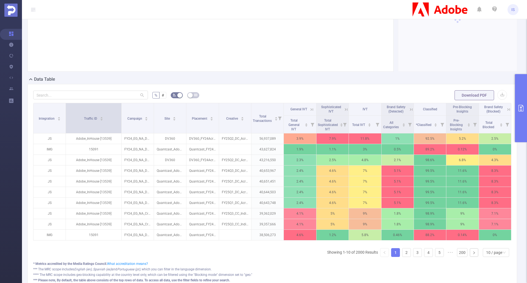
drag, startPoint x: 100, startPoint y: 119, endPoint x: 120, endPoint y: 120, distance: 19.8
click at [120, 120] on span at bounding box center [121, 118] width 3 height 30
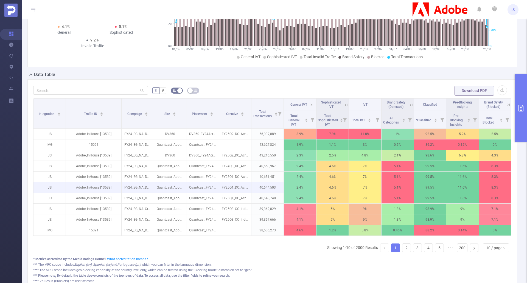
scroll to position [110, 0]
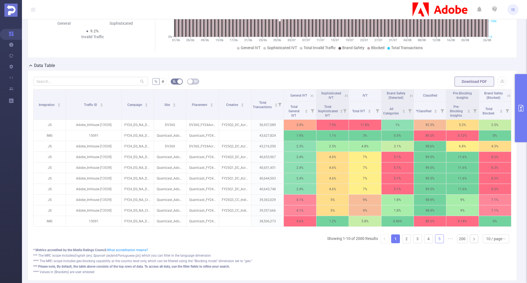
click at [435, 243] on link "5" at bounding box center [439, 239] width 8 height 8
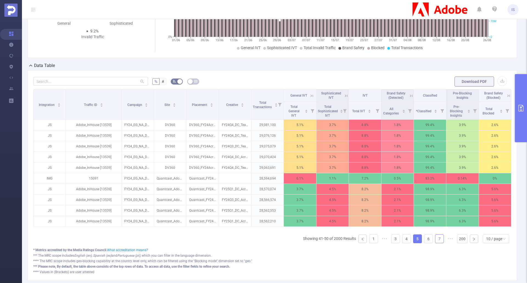
click at [436, 241] on link "7" at bounding box center [439, 239] width 8 height 8
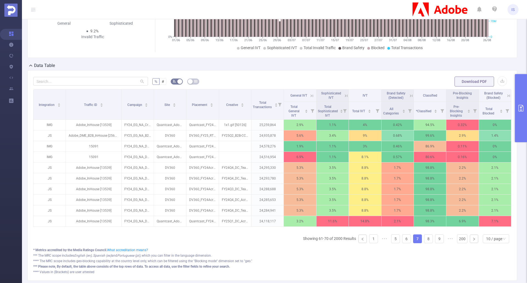
click at [525, 111] on button "primary" at bounding box center [521, 108] width 12 height 68
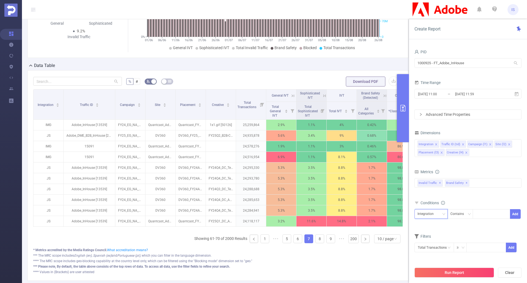
click at [440, 215] on div "Integration" at bounding box center [431, 214] width 27 height 9
click at [433, 268] on li "Creative (l4)" at bounding box center [431, 269] width 33 height 9
click at [484, 212] on div at bounding box center [492, 214] width 32 height 9
type input "1x1"
click at [490, 228] on li "1x1" at bounding box center [492, 225] width 38 height 9
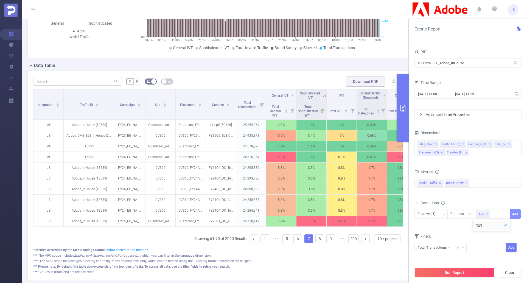
click at [516, 214] on button "Add" at bounding box center [515, 214] width 11 height 10
click at [462, 274] on button "Run Report" at bounding box center [455, 273] width 80 height 10
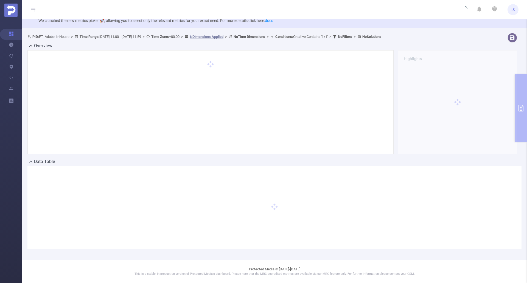
scroll to position [14, 0]
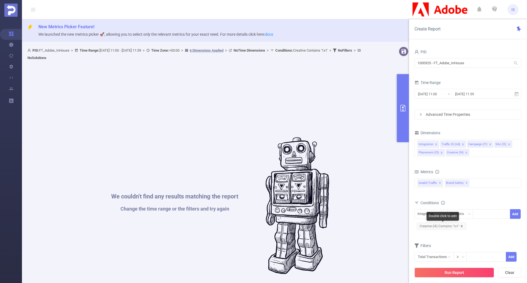
click at [462, 227] on icon "icon: close" at bounding box center [461, 226] width 3 height 3
click at [454, 273] on button "Run Report" at bounding box center [455, 273] width 80 height 10
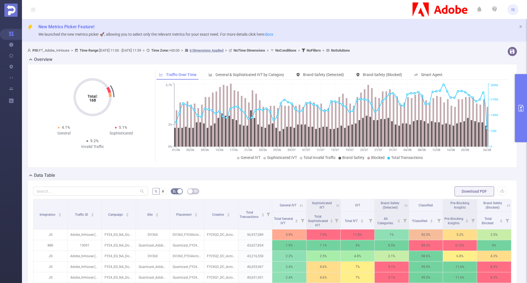
click at [250, 172] on div "Total: 16B Total: 16B 4.1% General 5.1% Sophisticated 9.2% Invalid Traffic Traf…" at bounding box center [272, 118] width 494 height 108
click at [318, 180] on div "% # Download PDF Integration Traffic ID Campaign Site Placement Creative Total …" at bounding box center [272, 285] width 490 height 211
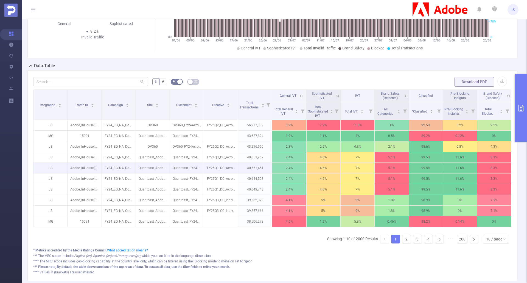
scroll to position [110, 0]
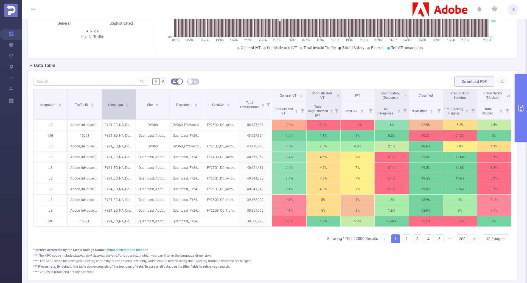
click at [108, 107] on div "Campaign" at bounding box center [118, 104] width 21 height 5
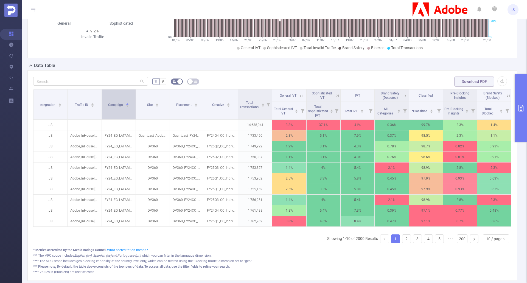
click at [116, 103] on span "Campaign" at bounding box center [116, 105] width 16 height 4
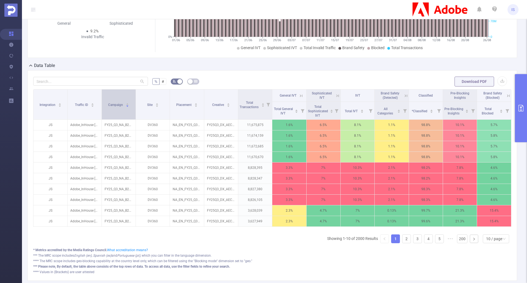
click at [116, 103] on span "Campaign" at bounding box center [116, 105] width 16 height 4
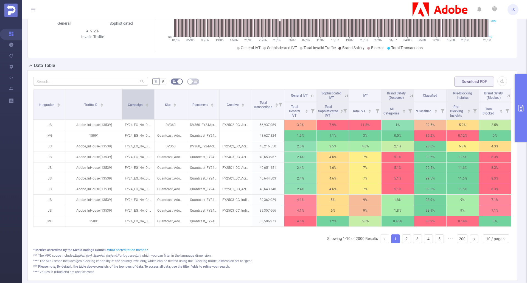
drag, startPoint x: 100, startPoint y: 107, endPoint x: 121, endPoint y: 106, distance: 20.7
click at [121, 106] on span at bounding box center [122, 105] width 3 height 30
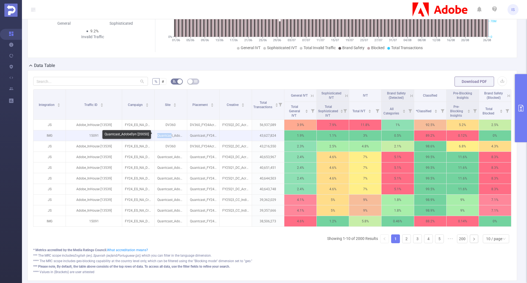
drag, startPoint x: 171, startPoint y: 135, endPoint x: 156, endPoint y: 135, distance: 14.8
click at [156, 135] on p "Quantcast_AdobeDyn [20050]" at bounding box center [171, 135] width 32 height 10
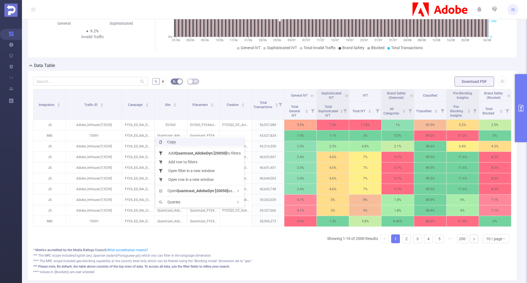
click at [165, 141] on span "Copy" at bounding box center [167, 142] width 17 height 4
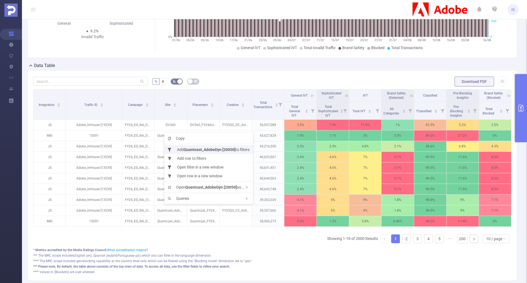
click at [208, 150] on b "Quantcast_AdobeDyn [20050]" at bounding box center [210, 149] width 52 height 4
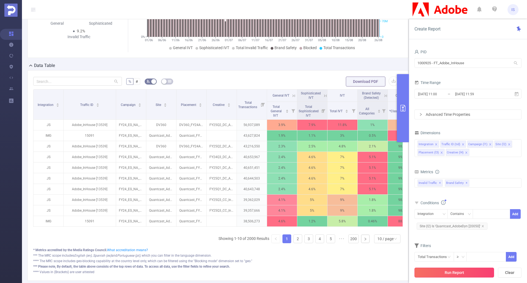
click at [453, 271] on button "Run Report" at bounding box center [455, 273] width 80 height 10
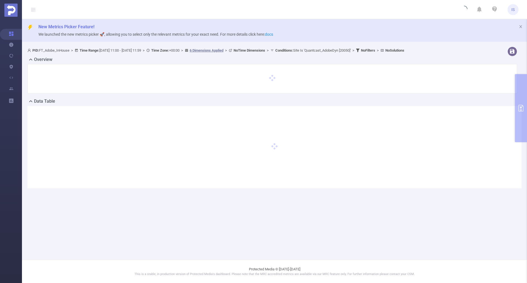
scroll to position [0, 0]
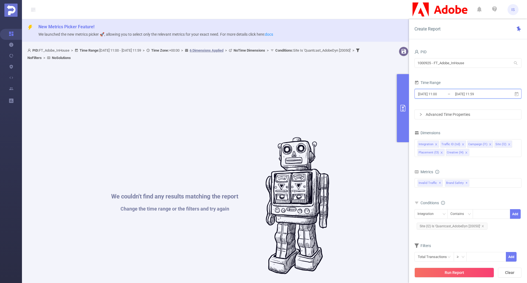
click at [518, 93] on icon at bounding box center [517, 94] width 4 height 4
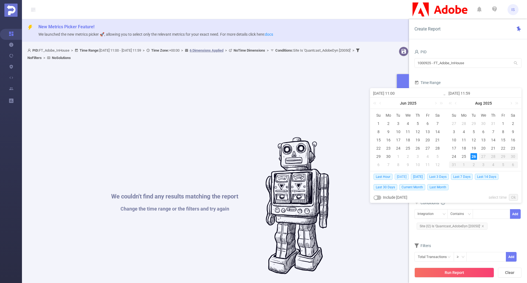
click at [397, 175] on span "[DATE]" at bounding box center [402, 177] width 14 height 6
type input "[DATE] 00:00"
type input "[DATE] 23:59"
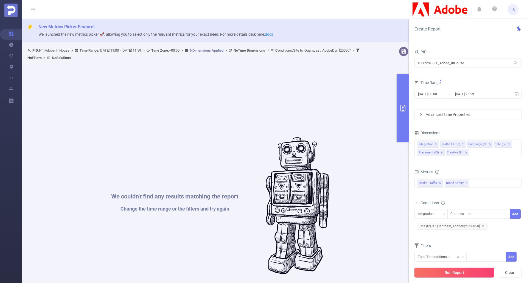
click at [480, 272] on button "Run Report" at bounding box center [455, 273] width 80 height 10
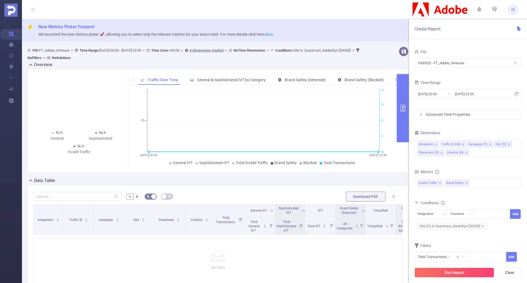
click at [343, 27] on span "New Metrics Picker Feature!" at bounding box center [280, 27] width 484 height 7
click at [482, 227] on icon "icon: close" at bounding box center [483, 226] width 3 height 3
click at [467, 273] on button "Run Report" at bounding box center [455, 273] width 80 height 10
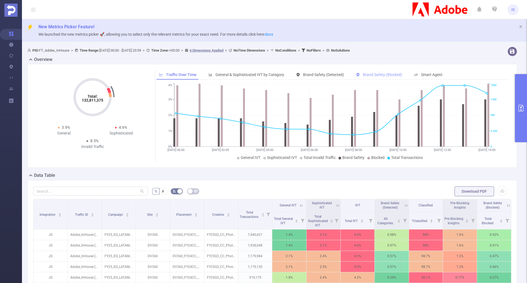
click at [370, 74] on span "Brand Safety (Blocked)" at bounding box center [382, 74] width 39 height 4
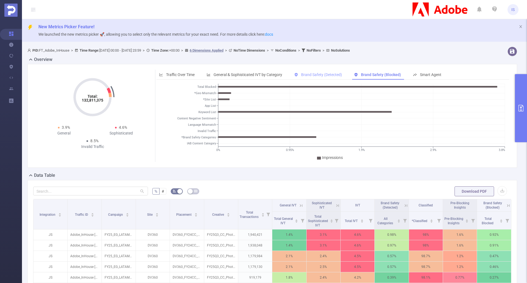
click at [331, 75] on span "Brand Safety (Detected)" at bounding box center [321, 74] width 41 height 4
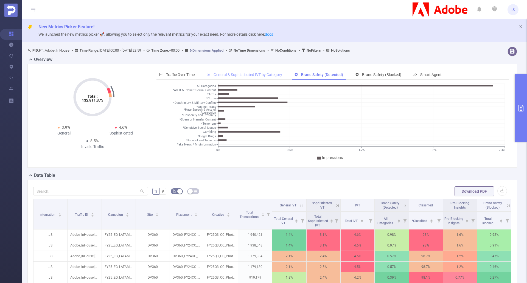
click at [265, 71] on div "General & Sophisticated IVT by Category" at bounding box center [244, 75] width 81 height 10
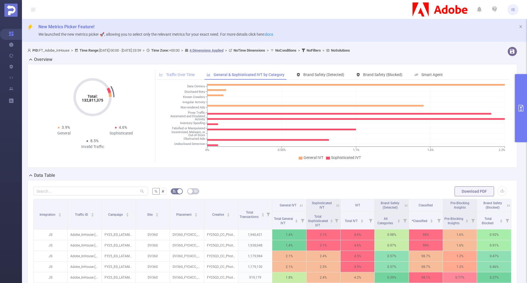
click at [187, 75] on span "Traffic Over Time" at bounding box center [180, 74] width 29 height 4
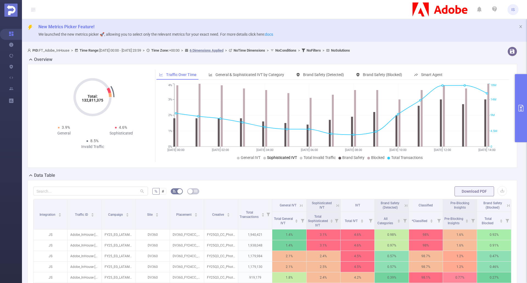
click at [282, 23] on div "New Metrics Picker Feature! We launched the new metrics picker 🚀, allowing you …" at bounding box center [274, 30] width 505 height 23
click at [335, 168] on div "Total: 132,811,375 Total: 132,811,375 3.9% General 4.6% Sophisticated 8.5% Inva…" at bounding box center [272, 116] width 490 height 104
click at [292, 174] on div "Data Table" at bounding box center [274, 176] width 494 height 8
click at [322, 174] on div "Data Table" at bounding box center [274, 176] width 494 height 8
click at [288, 177] on div "Data Table" at bounding box center [274, 176] width 494 height 8
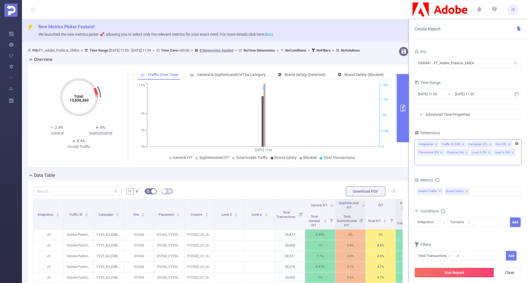
click at [517, 143] on icon "icon: close-circle" at bounding box center [516, 143] width 3 height 3
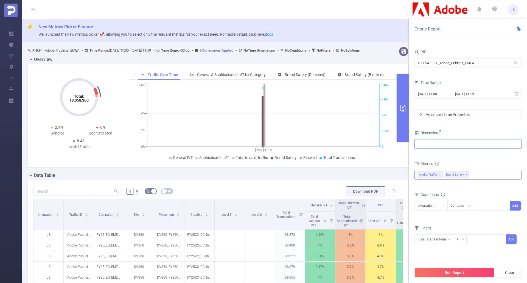
click at [466, 175] on span "✕" at bounding box center [467, 175] width 2 height 7
click at [454, 176] on div "Invalid Traffic ✕" at bounding box center [468, 175] width 107 height 10
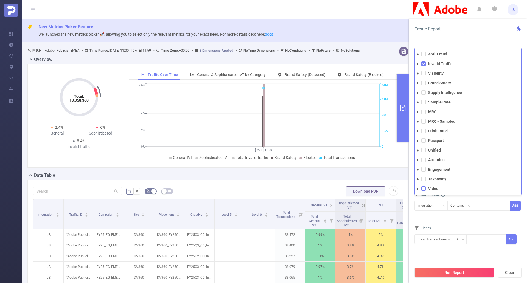
click at [425, 189] on span at bounding box center [423, 188] width 4 height 4
click at [423, 62] on span at bounding box center [423, 64] width 4 height 4
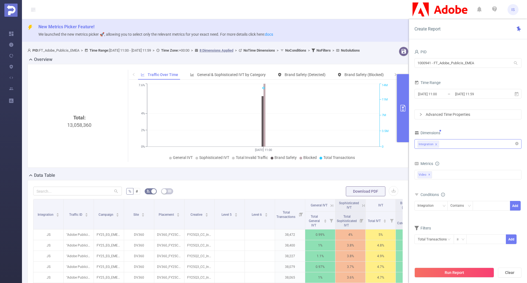
click at [494, 229] on div "Filters" at bounding box center [468, 228] width 107 height 9
click at [517, 143] on icon "icon: close-circle" at bounding box center [516, 143] width 3 height 3
click at [469, 160] on div "Metrics" at bounding box center [468, 164] width 107 height 9
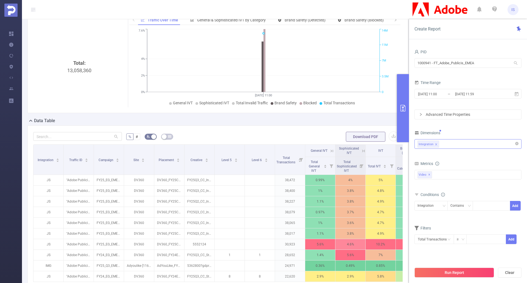
scroll to position [55, 0]
click at [454, 273] on button "Run Report" at bounding box center [455, 273] width 80 height 10
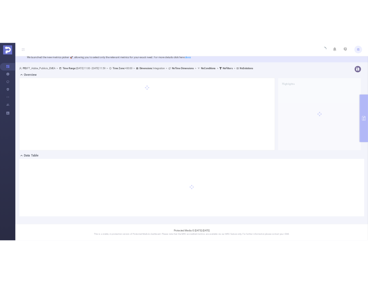
scroll to position [14, 0]
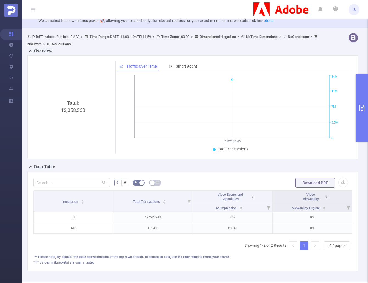
click at [365, 108] on icon "primary" at bounding box center [362, 108] width 7 height 7
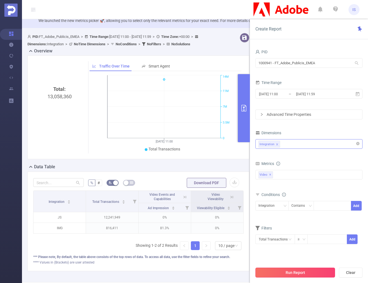
click at [309, 274] on button "Run Report" at bounding box center [295, 273] width 80 height 10
